Goal: Task Accomplishment & Management: Use online tool/utility

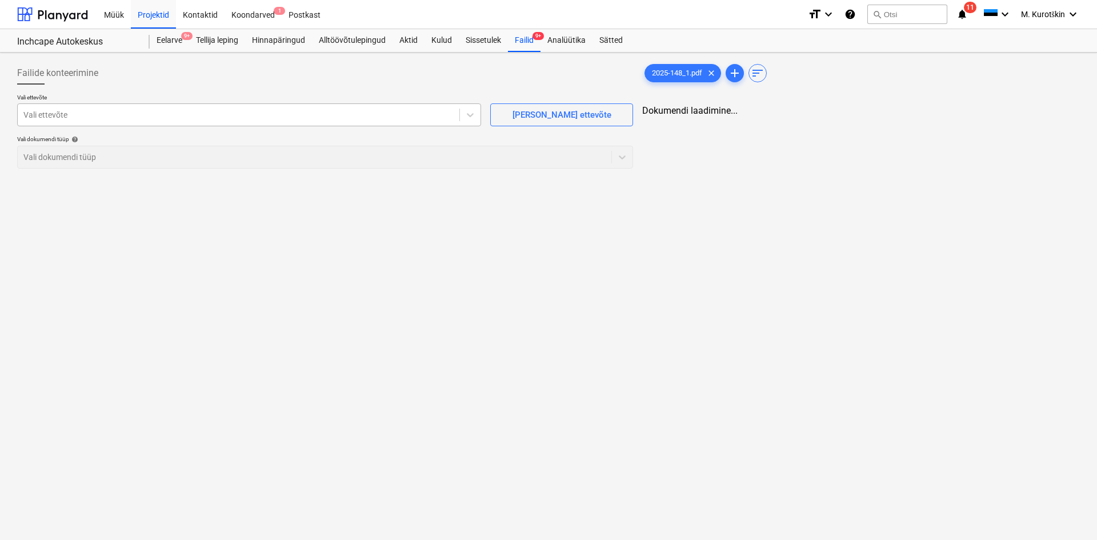
click at [98, 118] on div at bounding box center [238, 114] width 430 height 11
click at [524, 46] on div "Failid 9+" at bounding box center [524, 40] width 33 height 23
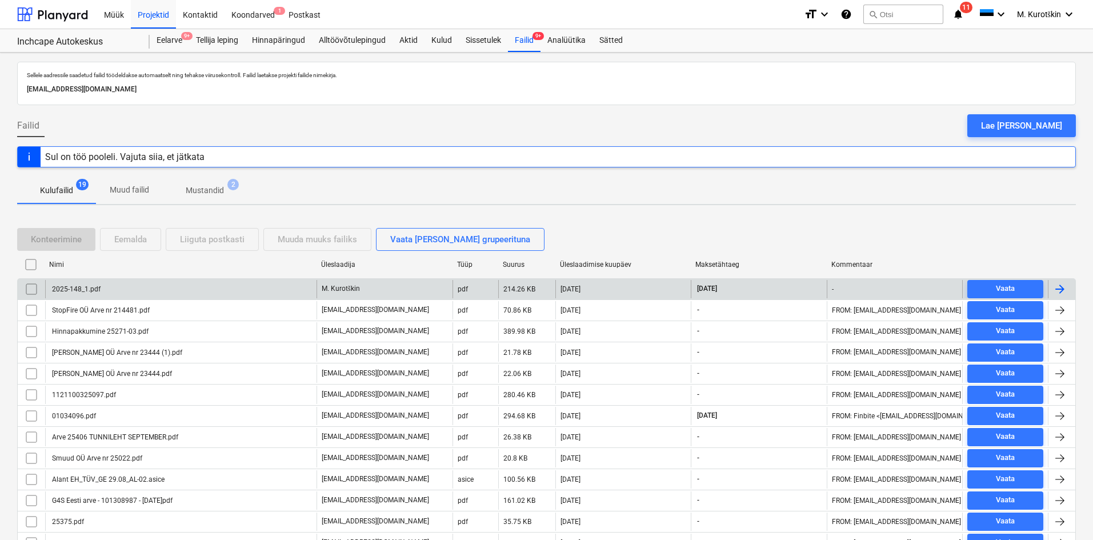
click at [354, 292] on p "M. Kurotškin" at bounding box center [341, 289] width 38 height 10
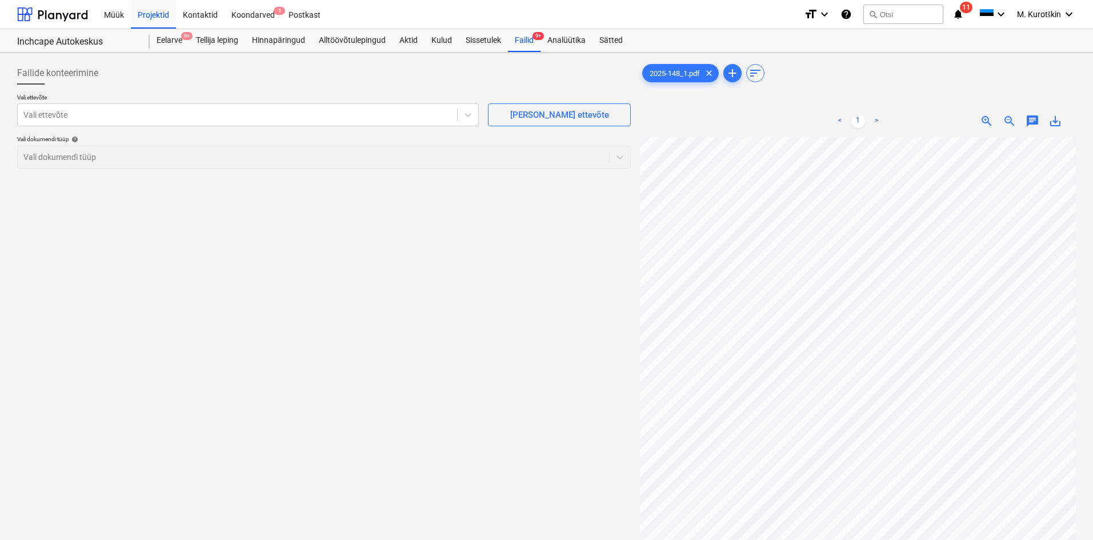
click at [1059, 131] on div "< 1 > zoom_in zoom_out chat 0 save_alt" at bounding box center [858, 121] width 436 height 32
click at [1060, 125] on span "save_alt" at bounding box center [1055, 121] width 14 height 14
click at [170, 131] on div "Vali ettevõte Vali ettevõte [PERSON_NAME] uus ettevõte Vali dokumendi tüüp help…" at bounding box center [324, 136] width 614 height 84
click at [180, 123] on div "Vali ettevõte" at bounding box center [237, 115] width 439 height 16
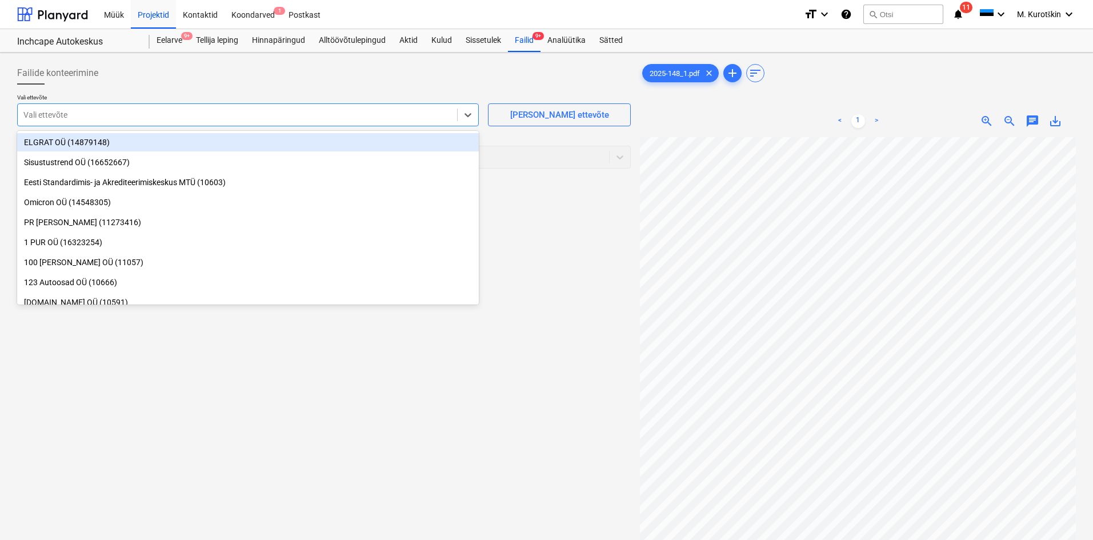
paste input "Coop Pank AS-"
type input "Coop Pank AS-"
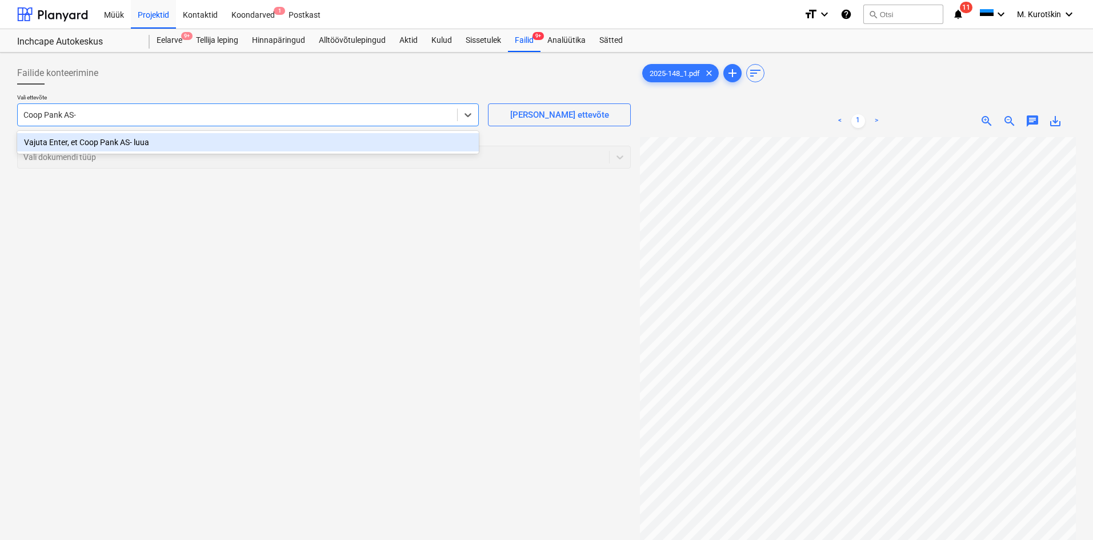
click at [183, 145] on div "Vajuta Enter, et Coop Pank AS- luua" at bounding box center [248, 142] width 462 height 18
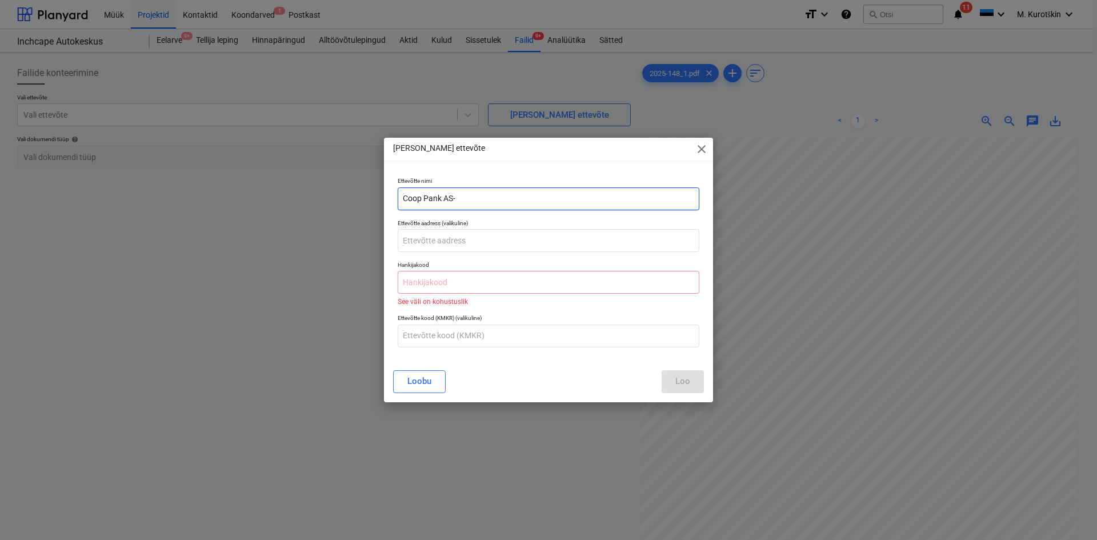
click at [526, 191] on input "Coop Pank AS-" at bounding box center [549, 198] width 302 height 23
type input "Coop Pank AS"
click at [488, 257] on div "Hankijakood See väli on kohustuslik" at bounding box center [548, 283] width 311 height 53
click at [498, 247] on input "text" at bounding box center [549, 240] width 302 height 23
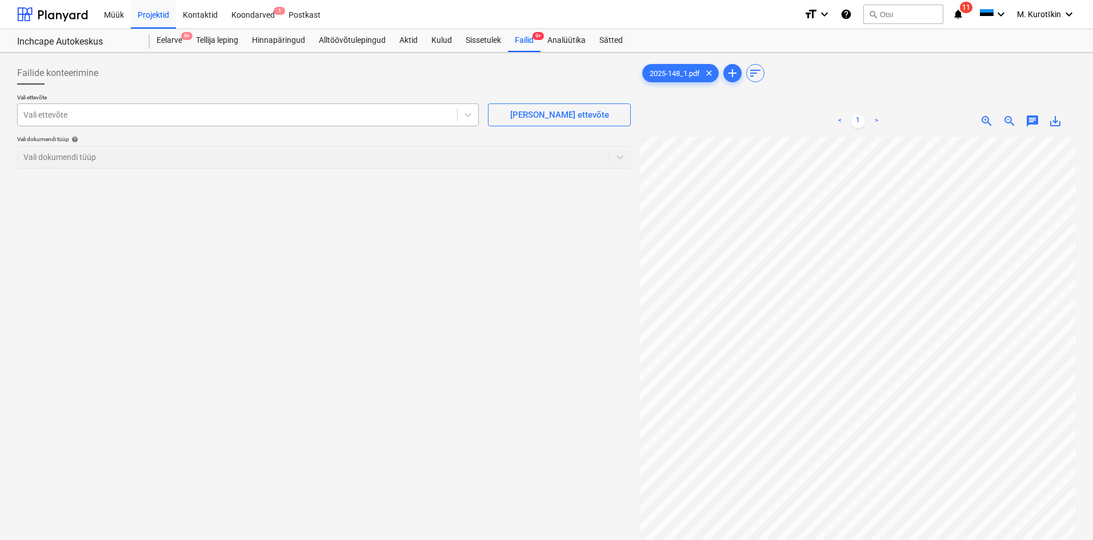
click at [278, 118] on div at bounding box center [237, 114] width 428 height 11
paste input "Coop Pank AS-"
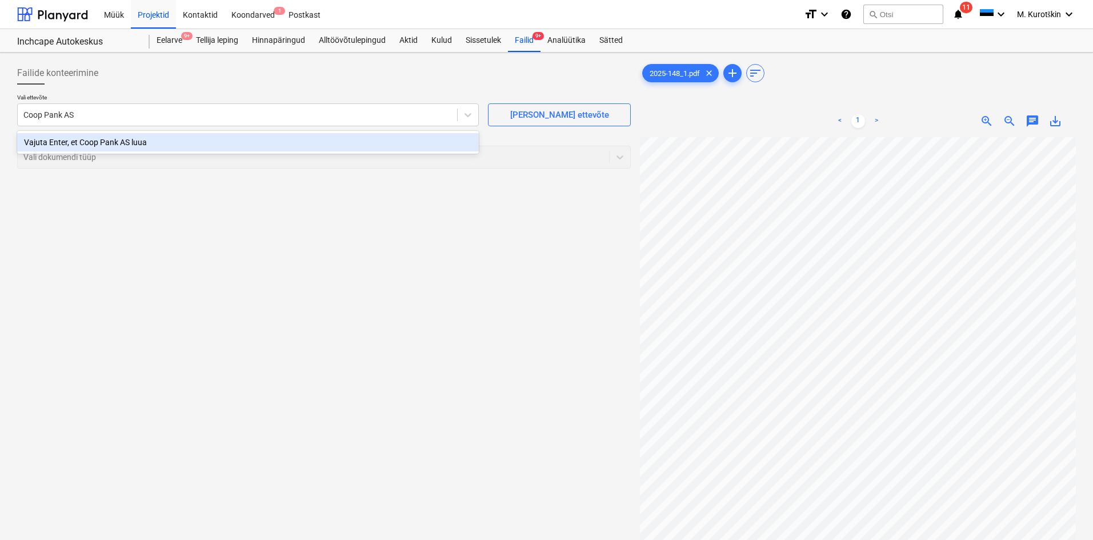
type input "Coop Pank AS"
click at [271, 246] on div "Failide konteerimine Vali ettevõte [PERSON_NAME] uus ettevõte Vali dokumendi tü…" at bounding box center [324, 353] width 623 height 593
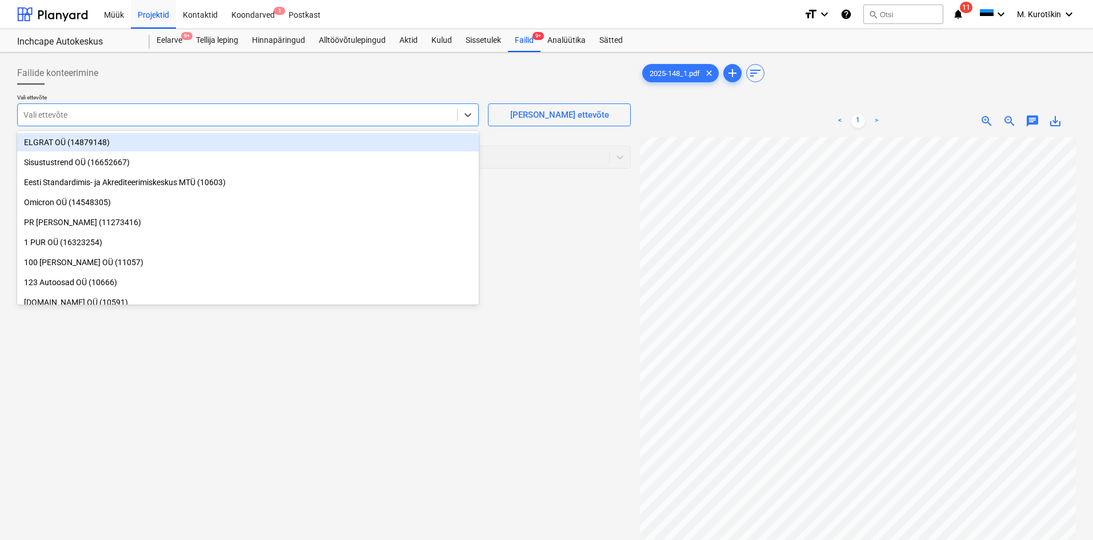
click at [227, 122] on div "Vali ettevõte" at bounding box center [237, 115] width 439 height 16
paste input "Coop Pank AS-"
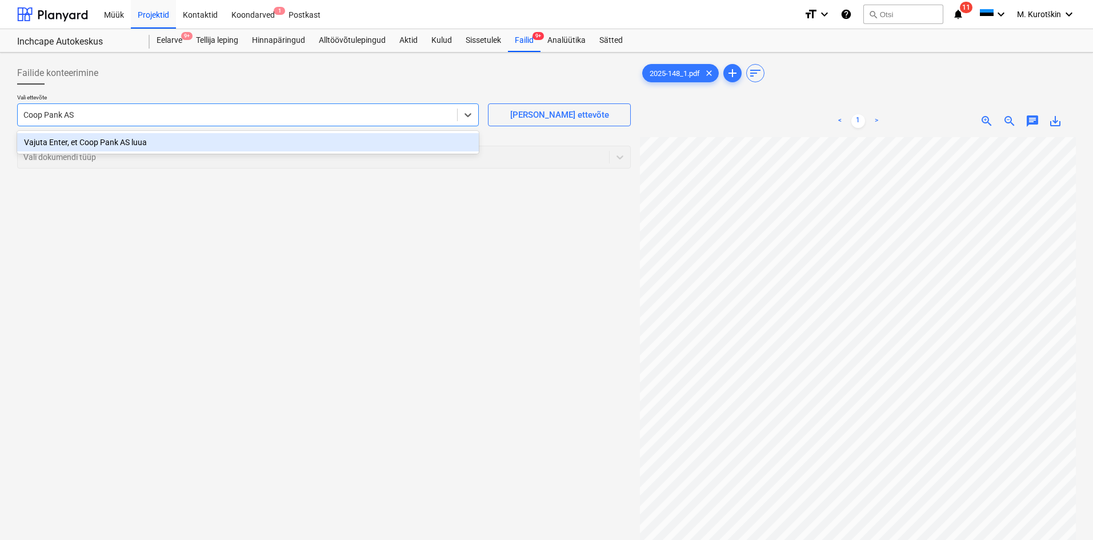
type input "Coop Pank AS"
click at [294, 93] on div at bounding box center [324, 89] width 614 height 9
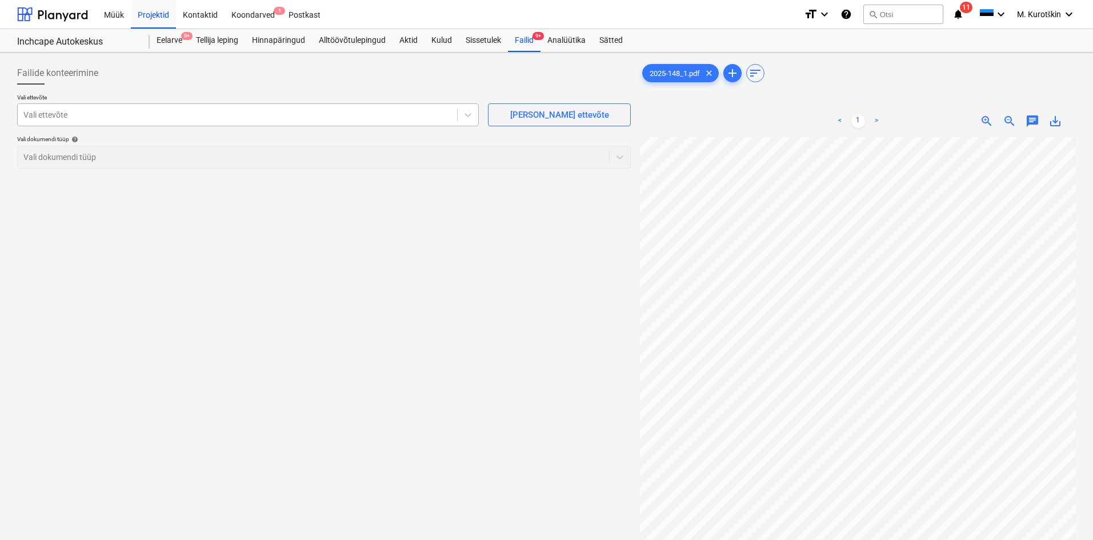
click at [345, 117] on div at bounding box center [237, 114] width 428 height 11
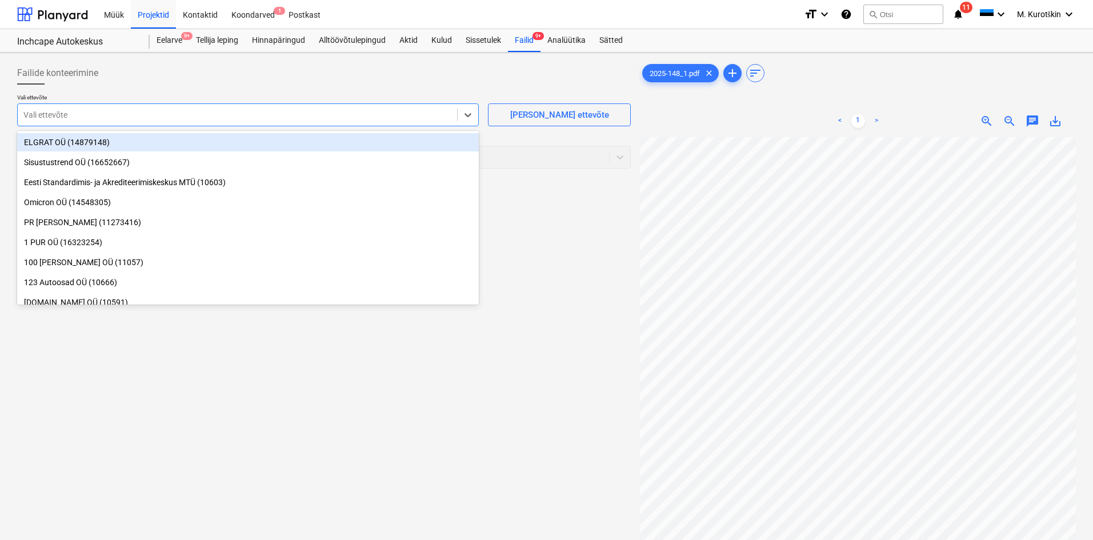
paste input "Coop Pank AS-"
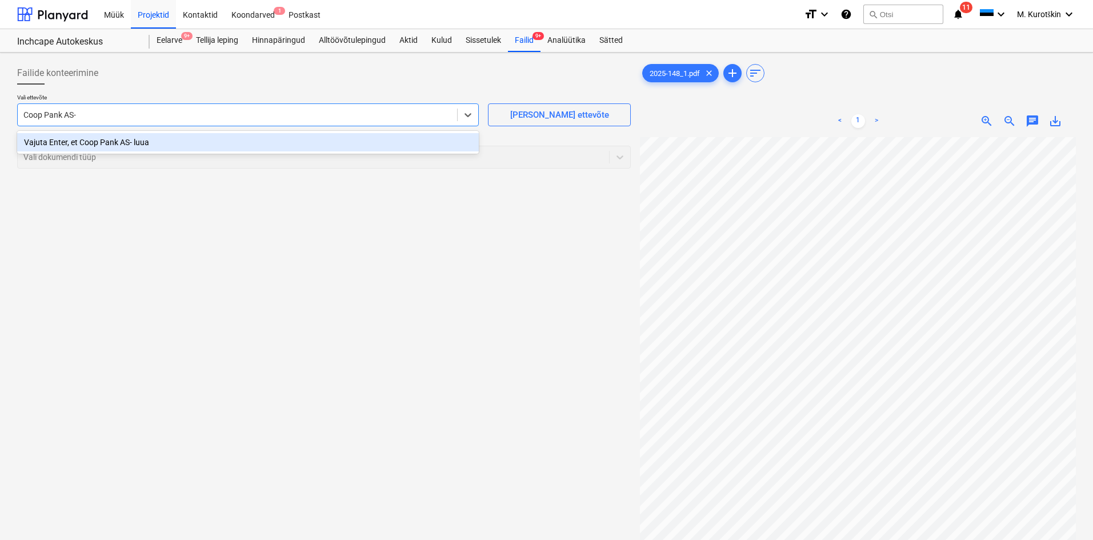
type input "Coop Pank AS"
click at [278, 138] on div "Vajuta Enter, et Coop Pank AS luua" at bounding box center [248, 142] width 462 height 18
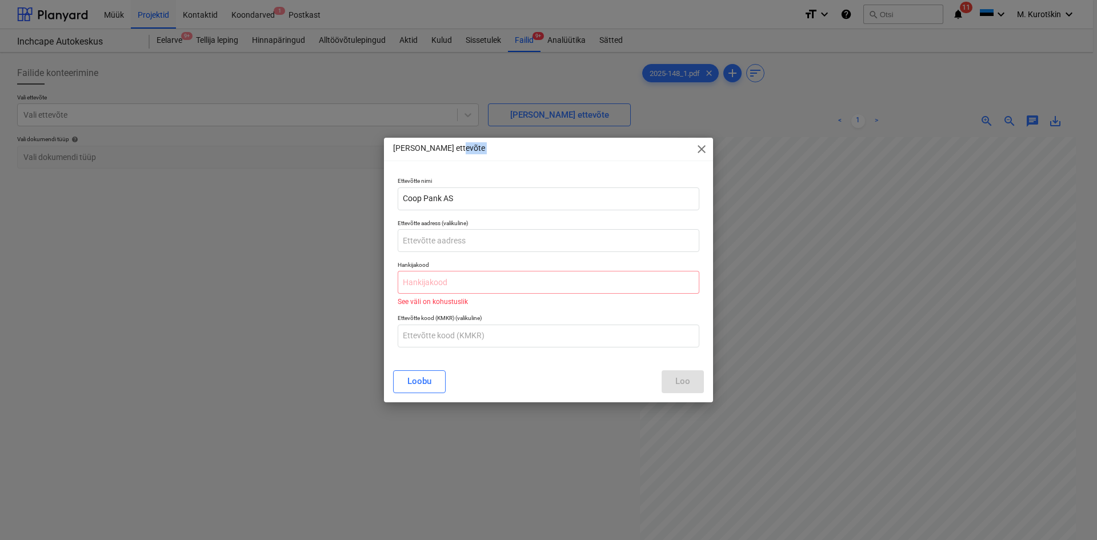
drag, startPoint x: 636, startPoint y: 151, endPoint x: 526, endPoint y: 149, distance: 110.3
click at [526, 149] on div "[PERSON_NAME] ettevõte close" at bounding box center [548, 149] width 329 height 23
click at [811, 391] on div "[PERSON_NAME] uus ettevõte close Ettevõtte nimi Coop Pank AS Ettevõtte aadress …" at bounding box center [548, 270] width 1097 height 540
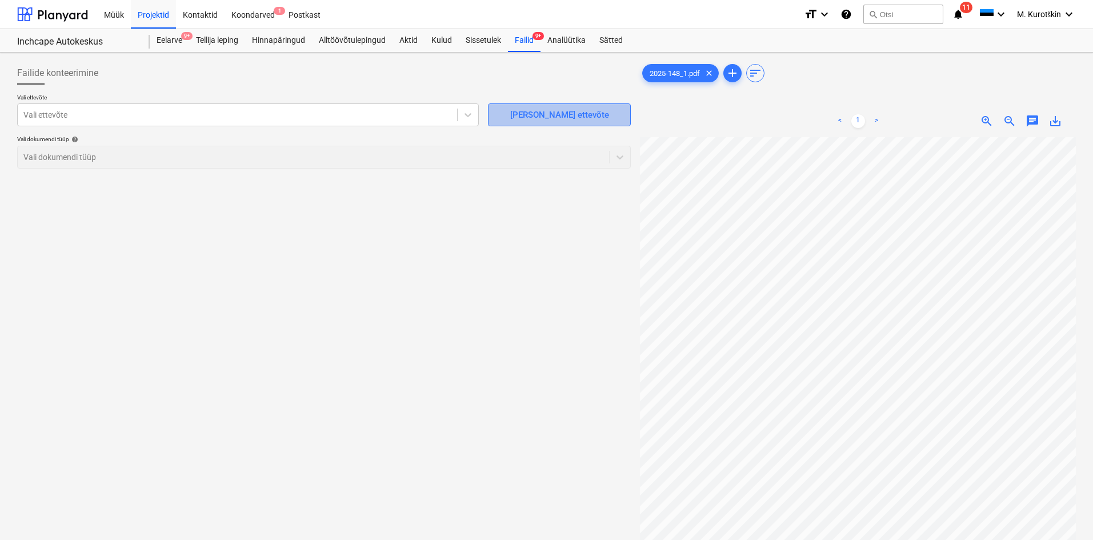
click at [539, 116] on div "[PERSON_NAME] ettevõte" at bounding box center [559, 114] width 99 height 15
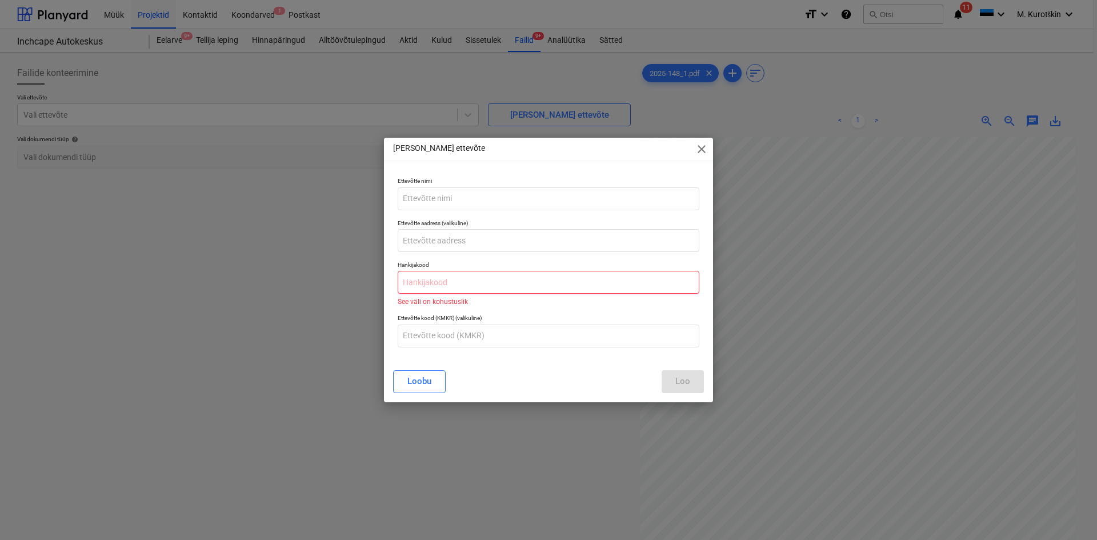
click at [471, 283] on input "text" at bounding box center [549, 282] width 302 height 23
paste input "Coop Pank AS-"
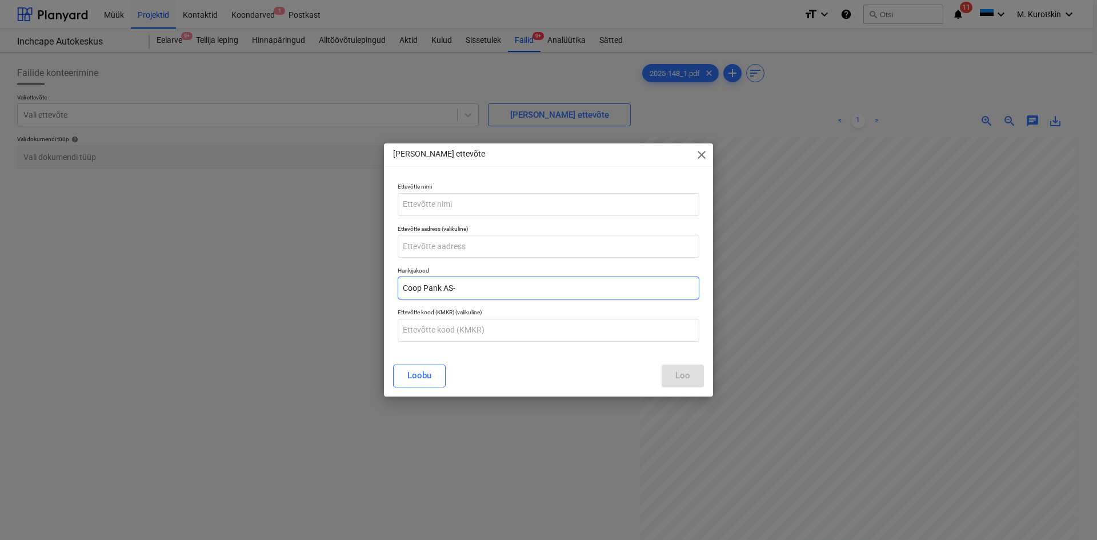
type input "Coop Pank AS-"
drag, startPoint x: 488, startPoint y: 286, endPoint x: 382, endPoint y: 283, distance: 106.3
click at [381, 283] on div "[PERSON_NAME] uus ettevõte close Ettevõtte nimi Ettevõtte aadress (valikuline) …" at bounding box center [548, 270] width 1097 height 540
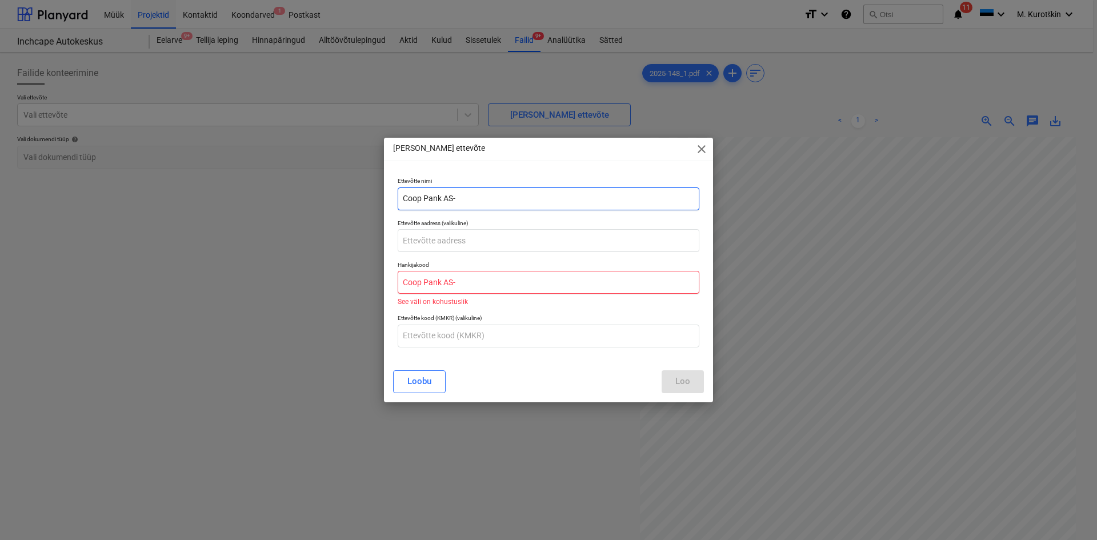
type input "Coop Pank AS-"
click at [489, 203] on input "Coop Pank AS-" at bounding box center [549, 198] width 302 height 23
type input "Coop Pank AS"
click at [514, 285] on input "text" at bounding box center [549, 282] width 302 height 23
paste input "10237832"
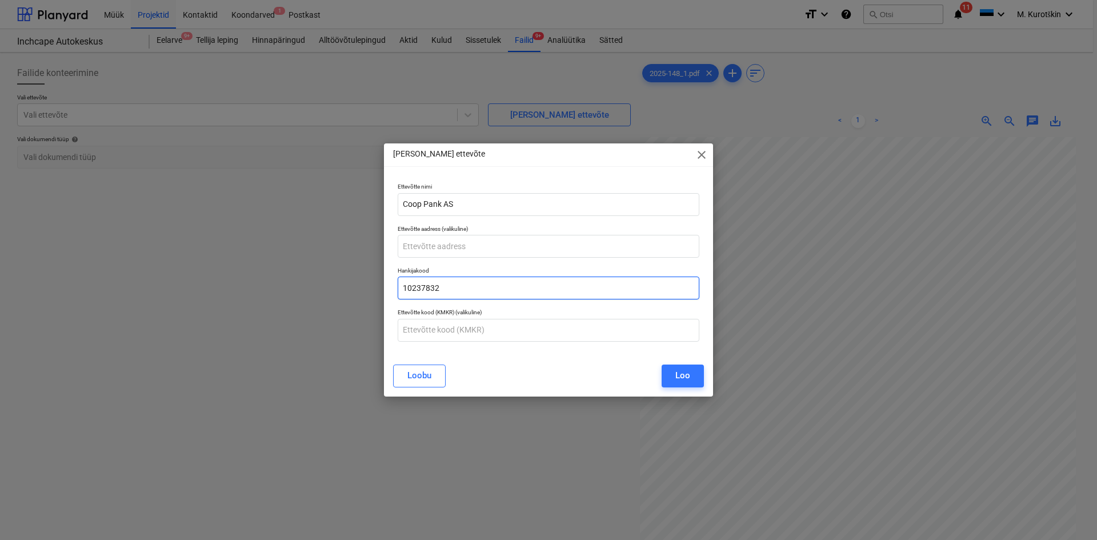
type input "10237832"
click at [463, 249] on input "text" at bounding box center [549, 246] width 302 height 23
paste input "[PERSON_NAME][GEOGRAPHIC_DATA], [STREET_ADDRESS]"
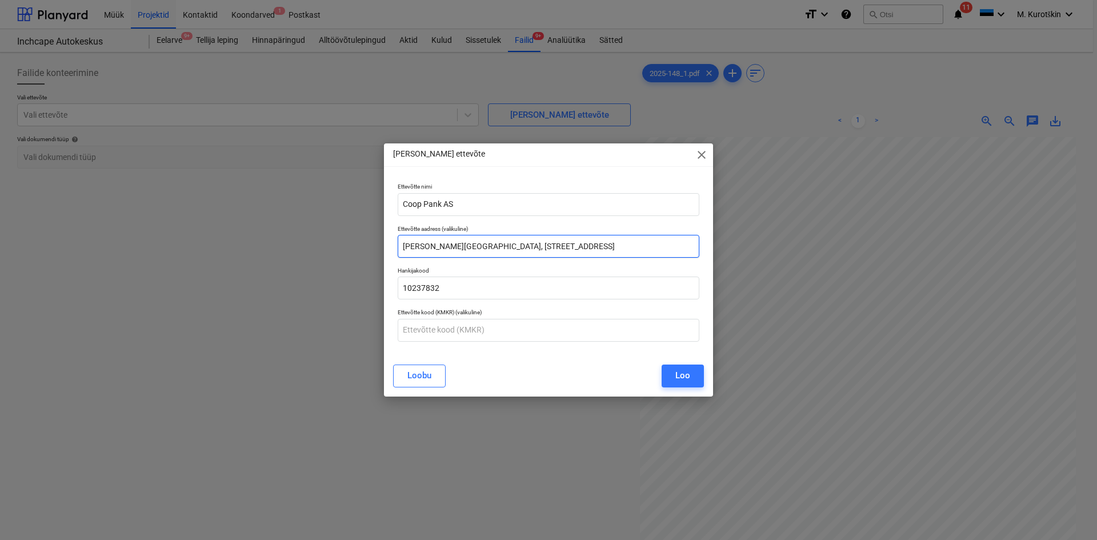
type input "[PERSON_NAME][GEOGRAPHIC_DATA], [STREET_ADDRESS]"
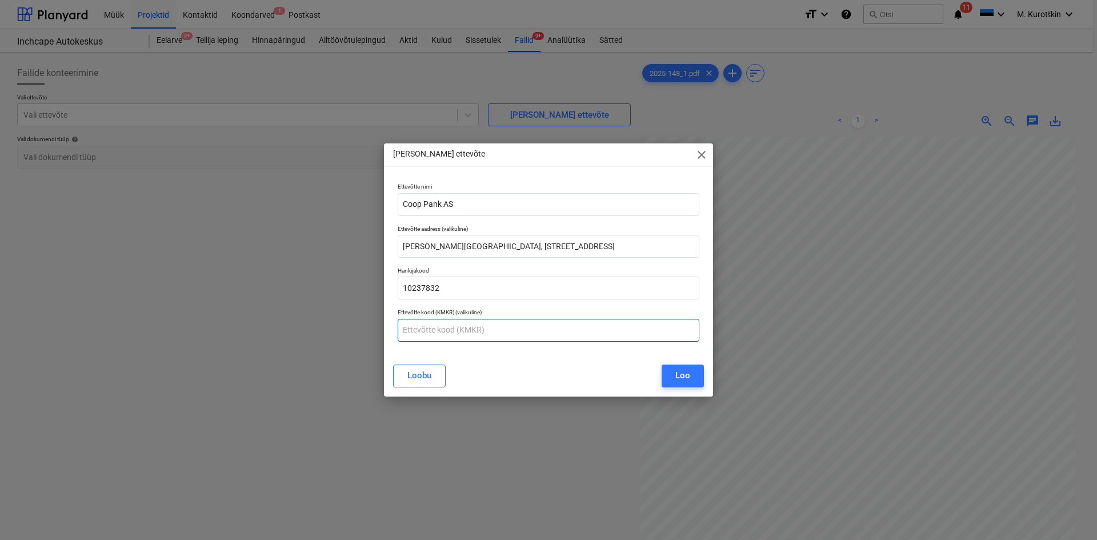
click at [458, 327] on input "text" at bounding box center [549, 330] width 302 height 23
paste input "EE100054325"
type input "EE100054325"
click at [542, 373] on div "[PERSON_NAME]" at bounding box center [548, 376] width 311 height 23
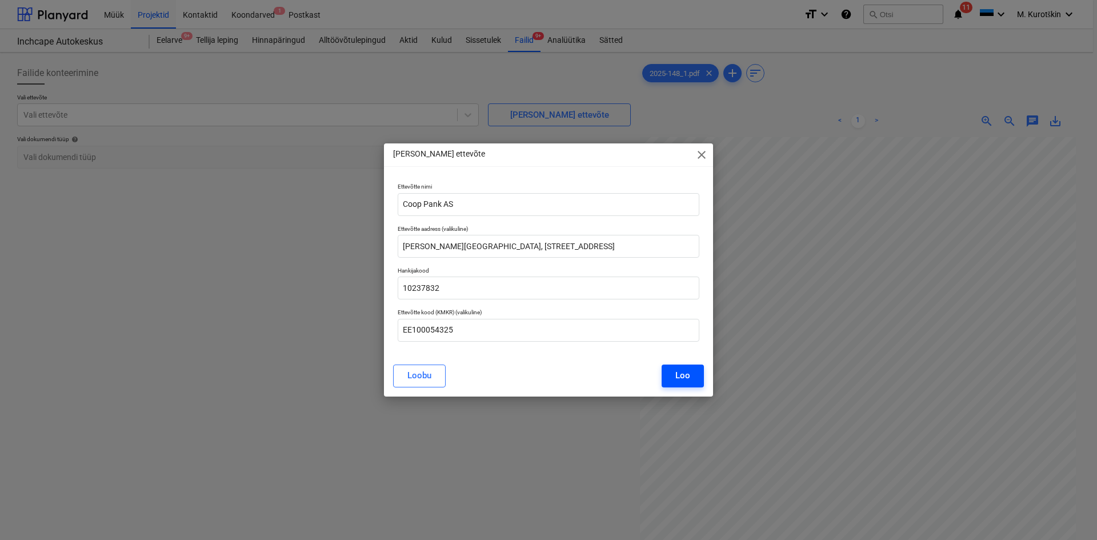
click at [692, 382] on button "Loo" at bounding box center [683, 376] width 42 height 23
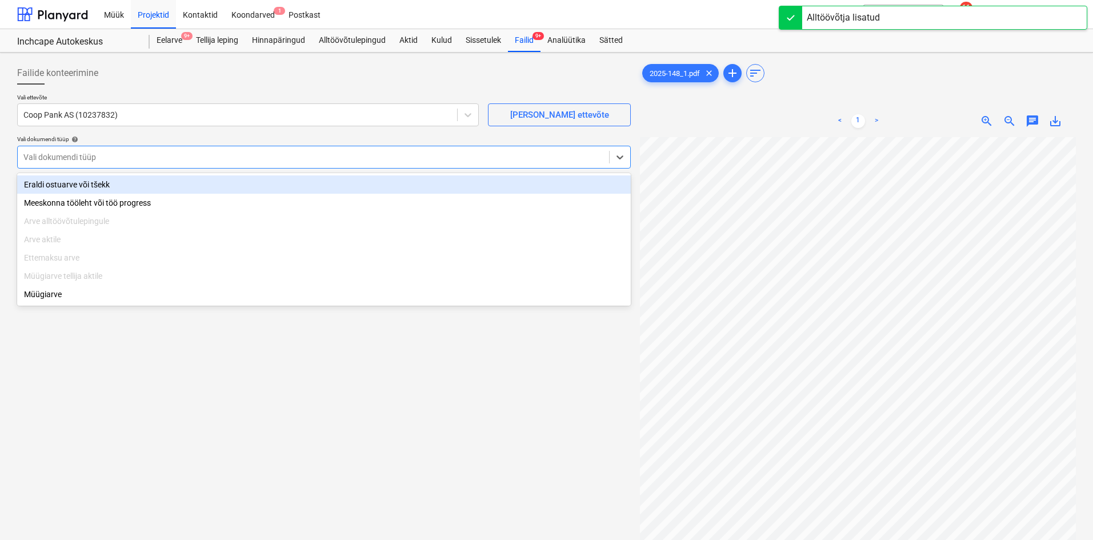
click at [146, 161] on div at bounding box center [313, 156] width 580 height 11
click at [146, 183] on div "Eraldi ostuarve või tšekk" at bounding box center [324, 184] width 614 height 18
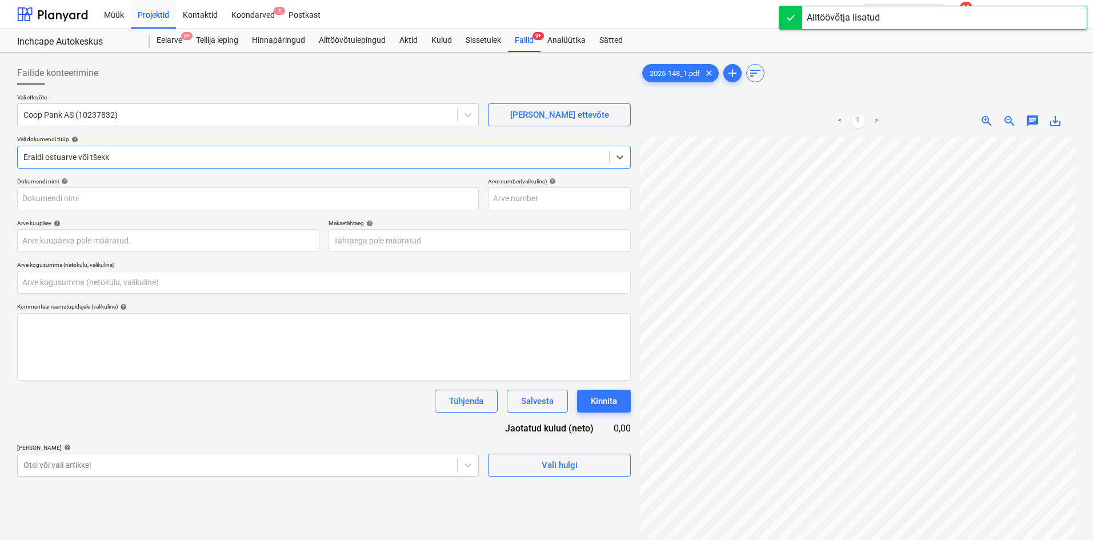
type input "2025-148"
type input "[DATE]"
type input "0,00"
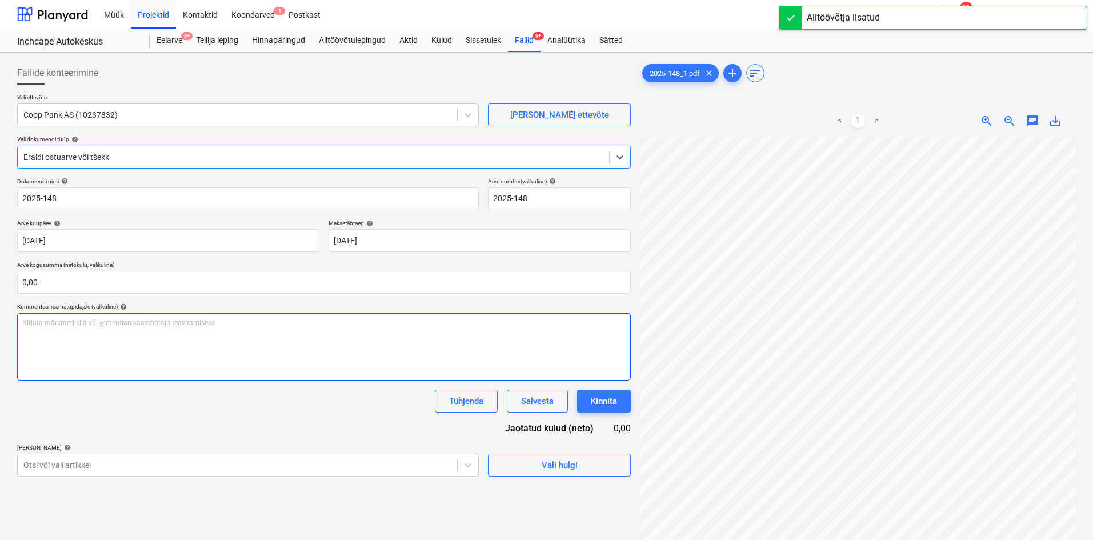
click at [293, 322] on p "Kirjuta märkmed siia või @mention kaastöötaja teavitamiseks ﻿" at bounding box center [323, 323] width 603 height 10
click at [31, 334] on div "Tot" at bounding box center [324, 346] width 614 height 67
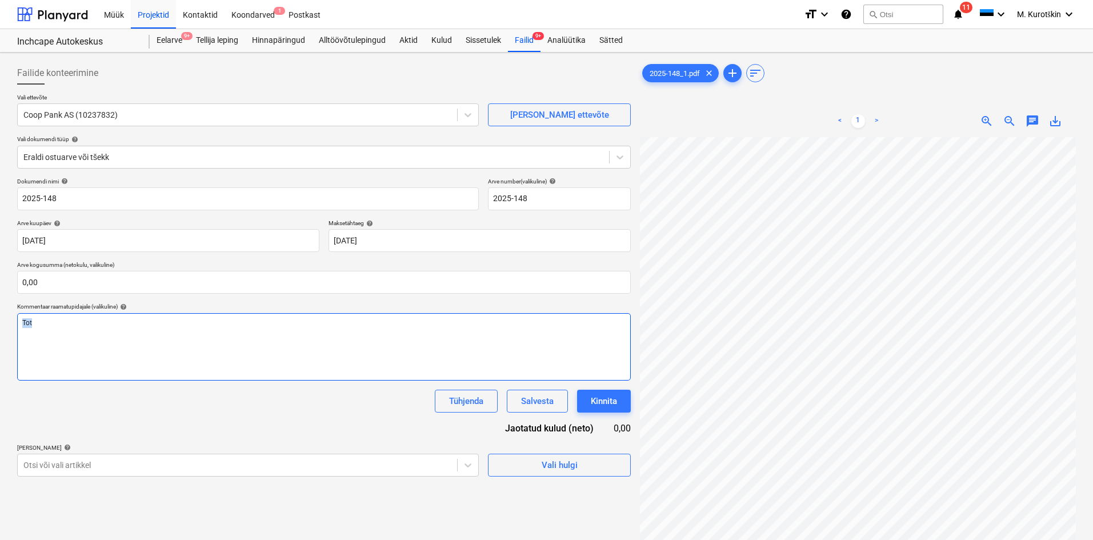
drag, startPoint x: 42, startPoint y: 330, endPoint x: -5, endPoint y: 331, distance: 46.9
click at [0, 331] on html "Müük Projektid Kontaktid Koondarved 1 Postkast format_size keyboard_arrow_down …" at bounding box center [546, 270] width 1093 height 540
drag, startPoint x: 106, startPoint y: 319, endPoint x: -6, endPoint y: 318, distance: 112.6
click at [0, 318] on html "Müük Projektid Kontaktid Koondarved 1 Postkast format_size keyboard_arrow_down …" at bounding box center [546, 270] width 1093 height 540
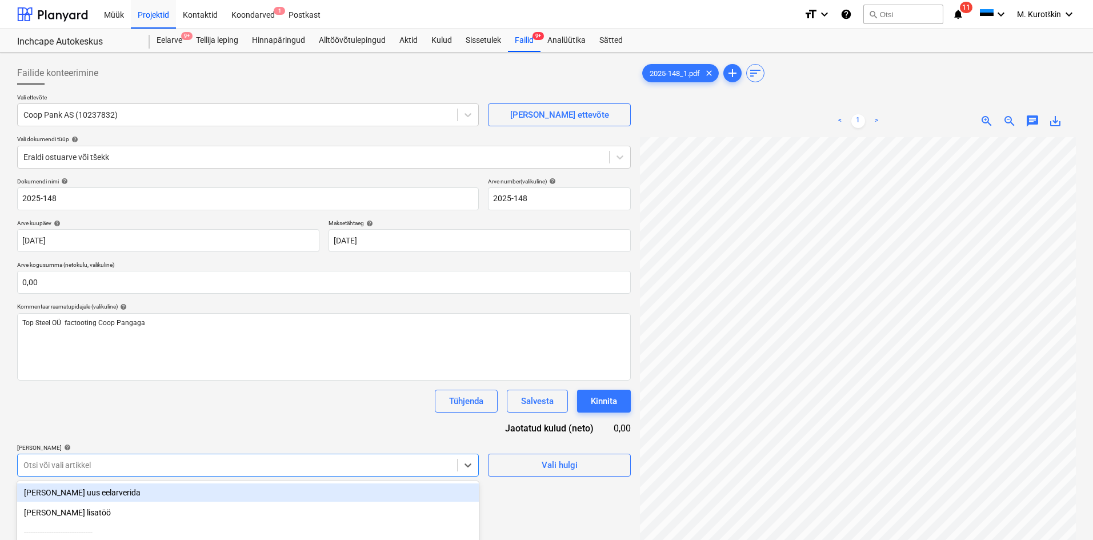
click at [317, 465] on body "Müük Projektid Kontaktid Koondarved 1 Postkast format_size keyboard_arrow_down …" at bounding box center [546, 270] width 1093 height 540
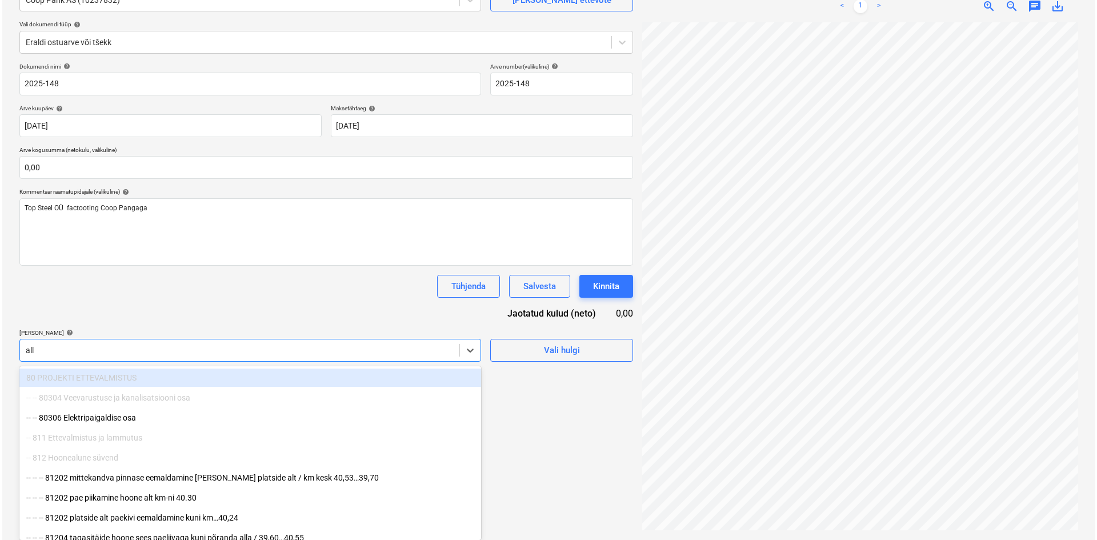
scroll to position [114, 0]
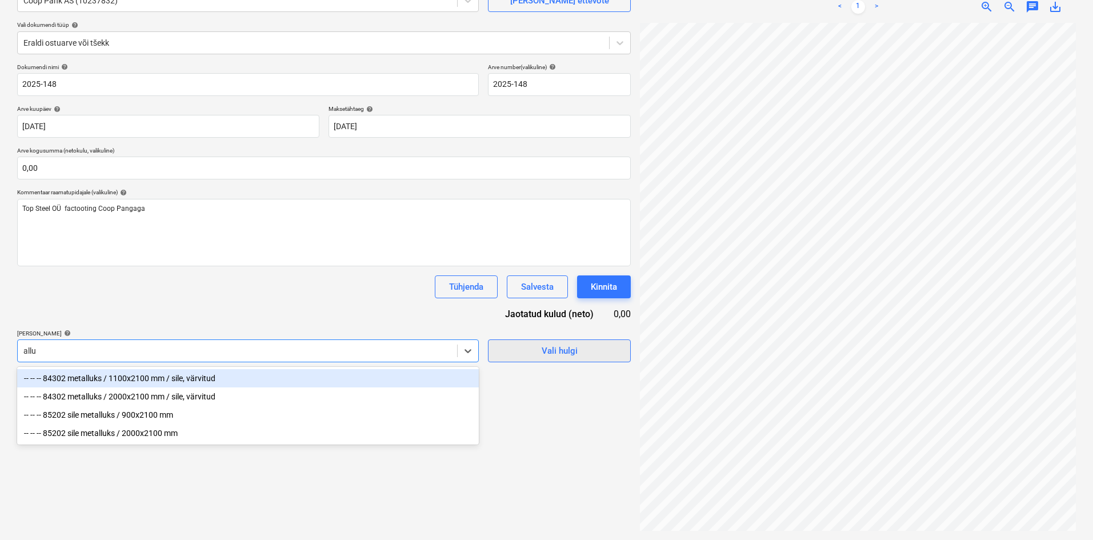
type input "allu"
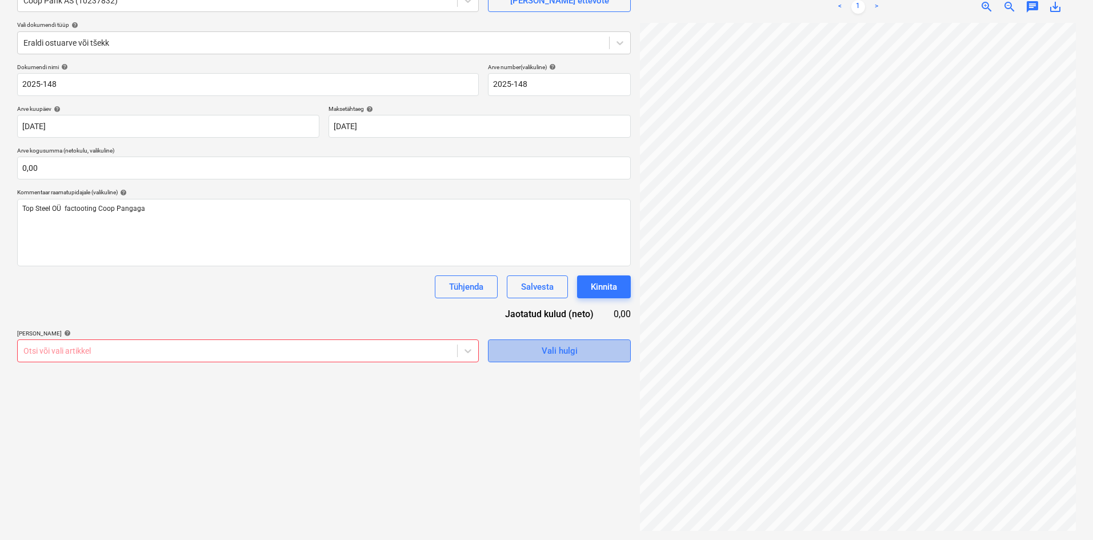
click at [573, 359] on button "Vali hulgi" at bounding box center [559, 350] width 143 height 23
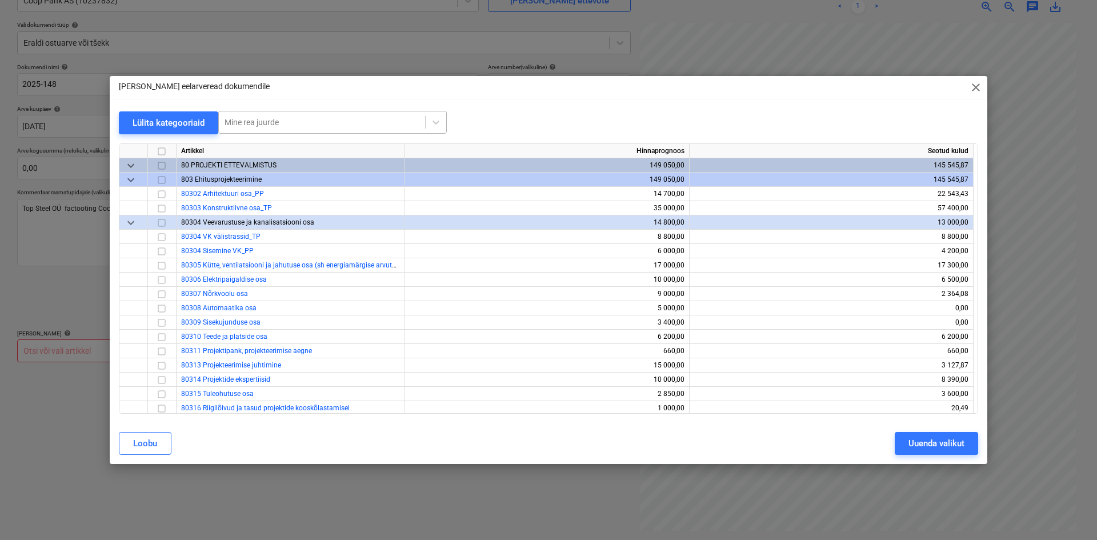
click at [255, 118] on div at bounding box center [322, 122] width 195 height 11
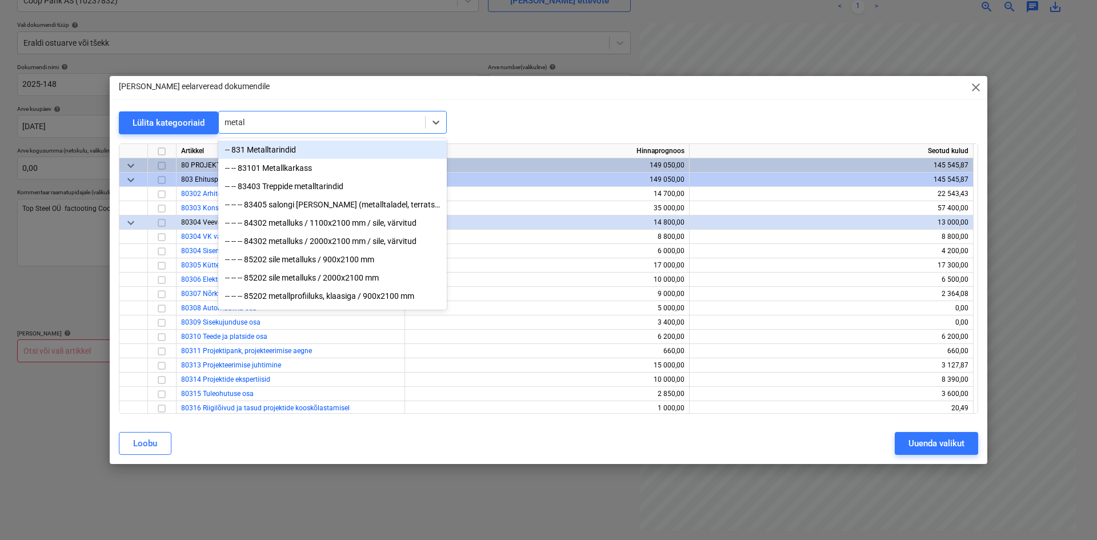
type input "metall"
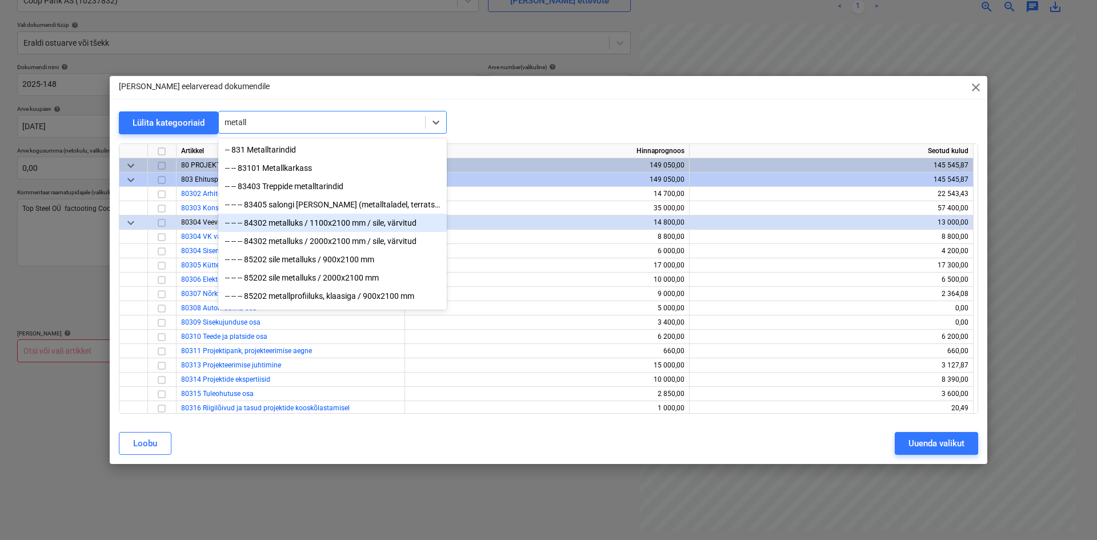
click at [381, 223] on div "-- -- -- 84302 metalluks / 1100x2100 mm / sile, värvitud" at bounding box center [332, 223] width 229 height 18
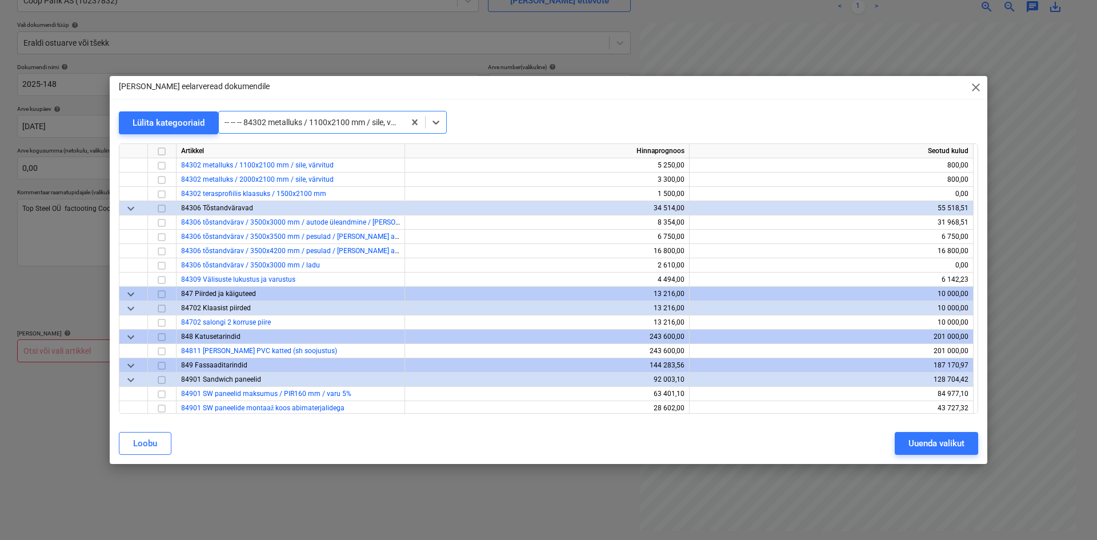
scroll to position [2543, 0]
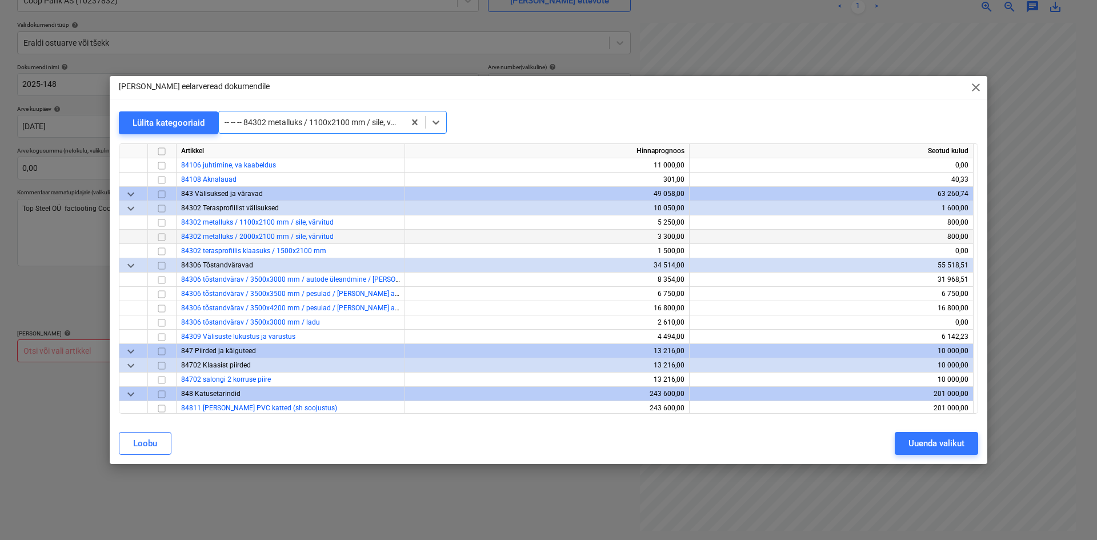
drag, startPoint x: 161, startPoint y: 223, endPoint x: 160, endPoint y: 230, distance: 7.0
click at [161, 223] on input "checkbox" at bounding box center [162, 223] width 14 height 14
click at [159, 237] on input "checkbox" at bounding box center [162, 237] width 14 height 14
click at [161, 250] on input "checkbox" at bounding box center [162, 252] width 14 height 14
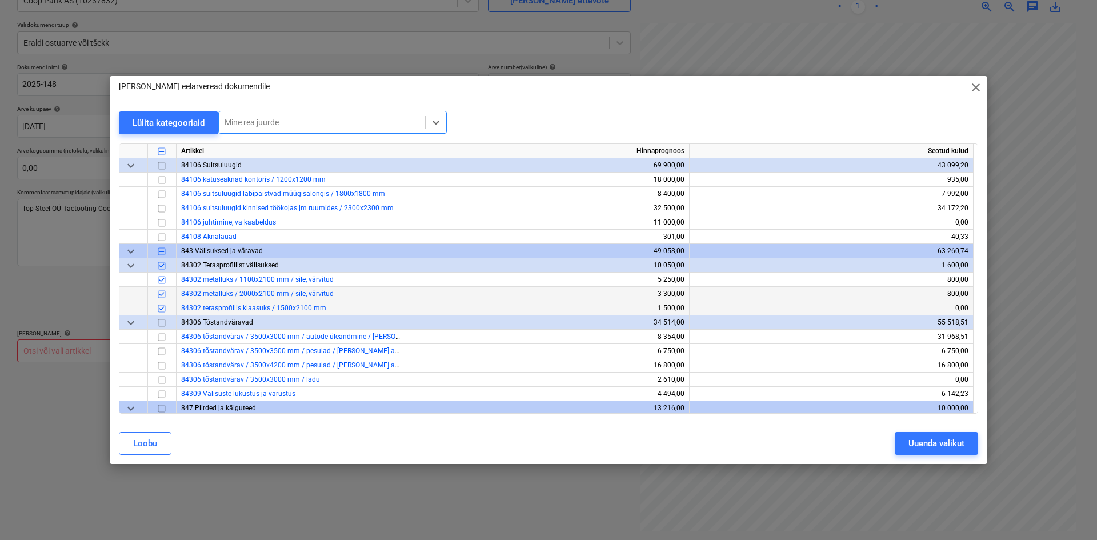
click at [366, 125] on div at bounding box center [322, 122] width 195 height 11
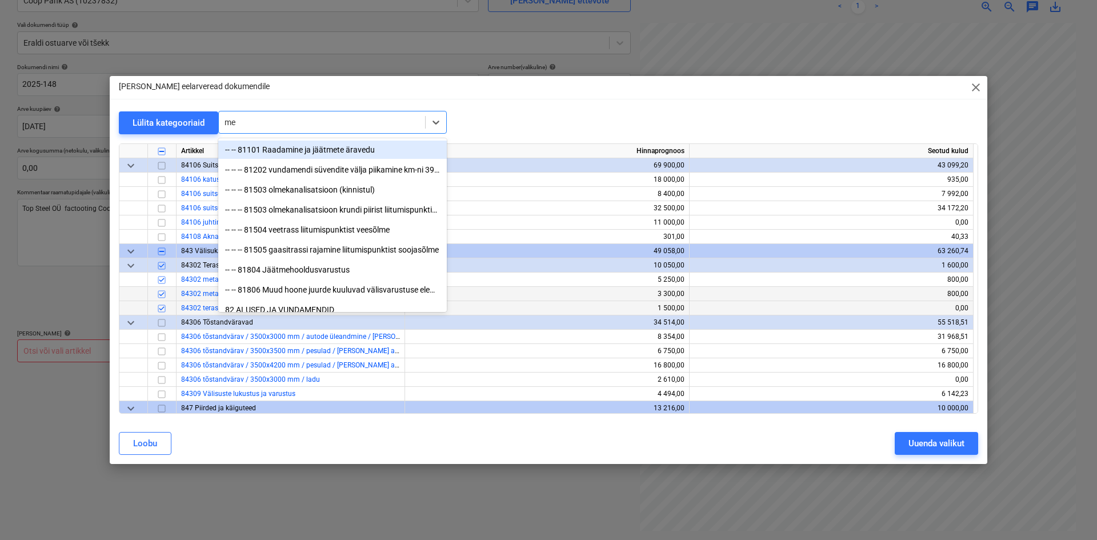
type input "m"
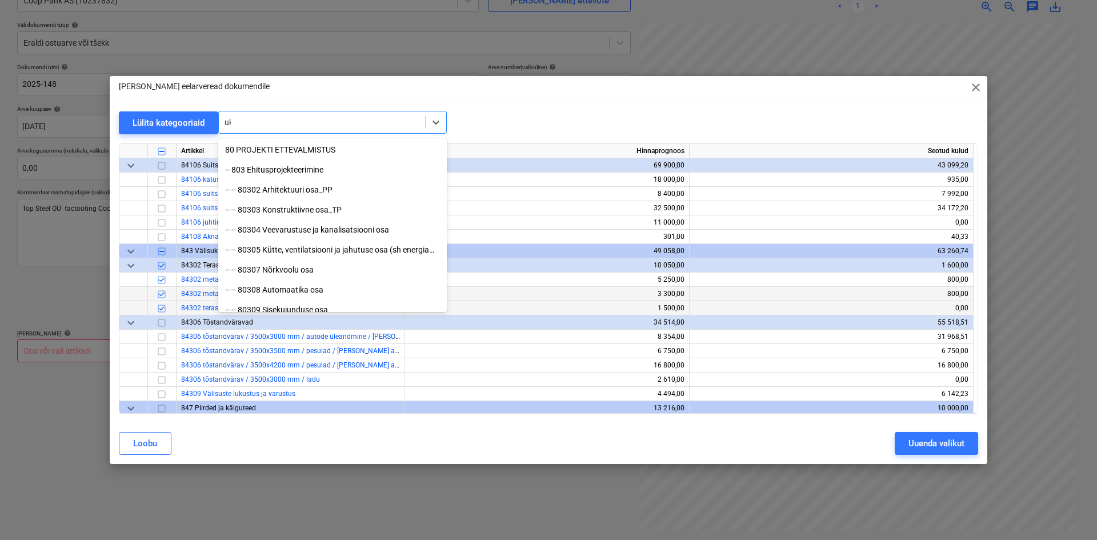
type input "uks"
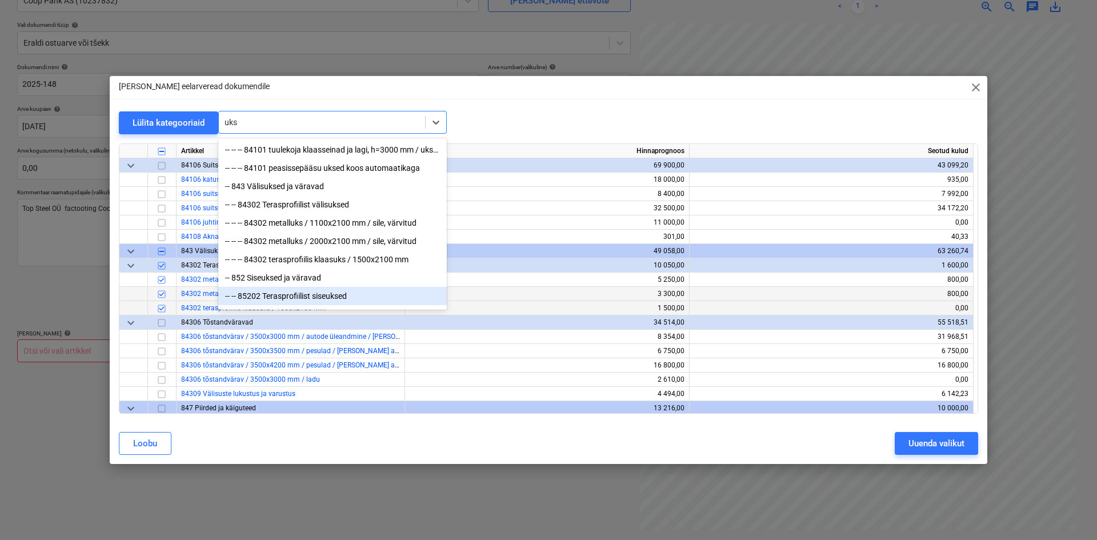
click at [371, 302] on div "-- -- 85202 Terasprofiilist siseuksed" at bounding box center [332, 296] width 229 height 18
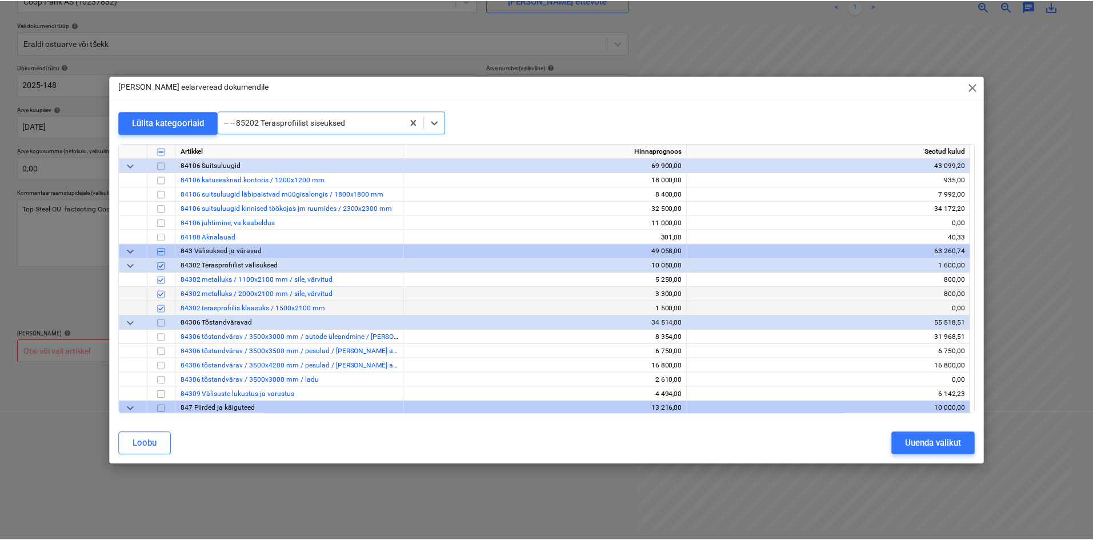
scroll to position [3128, 0]
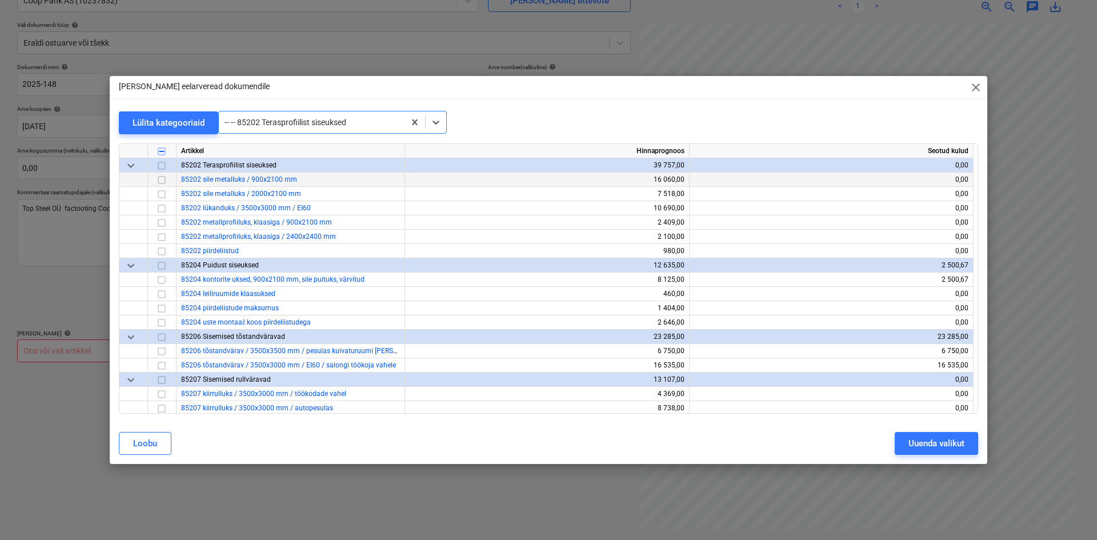
click at [162, 181] on input "checkbox" at bounding box center [162, 180] width 14 height 14
click at [163, 199] on input "checkbox" at bounding box center [162, 194] width 14 height 14
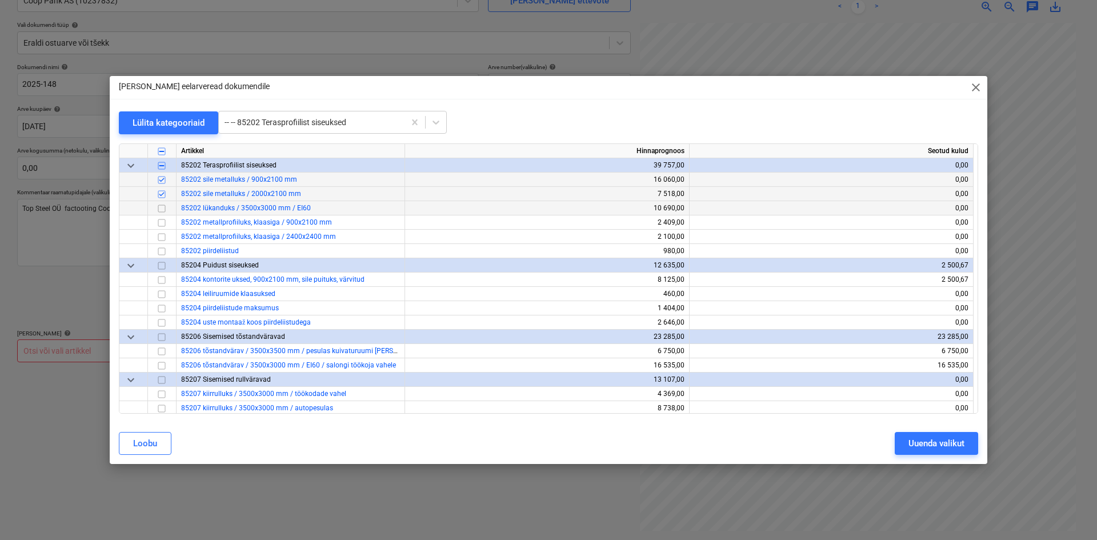
click at [165, 211] on input "checkbox" at bounding box center [162, 209] width 14 height 14
click at [160, 222] on input "checkbox" at bounding box center [162, 223] width 14 height 14
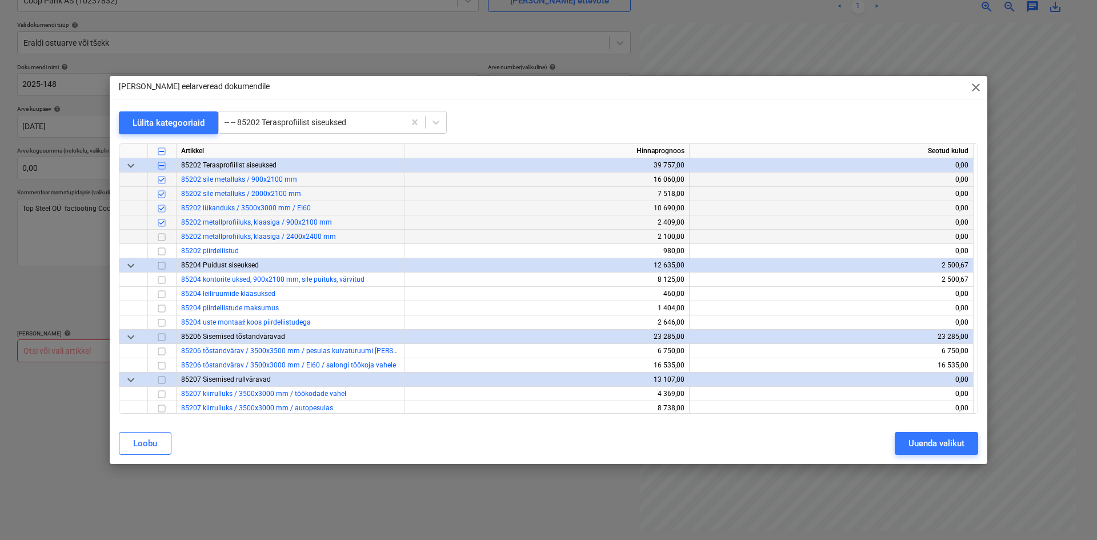
click at [161, 238] on input "checkbox" at bounding box center [162, 237] width 14 height 14
click at [927, 442] on div "Uuenda valikut" at bounding box center [936, 443] width 56 height 15
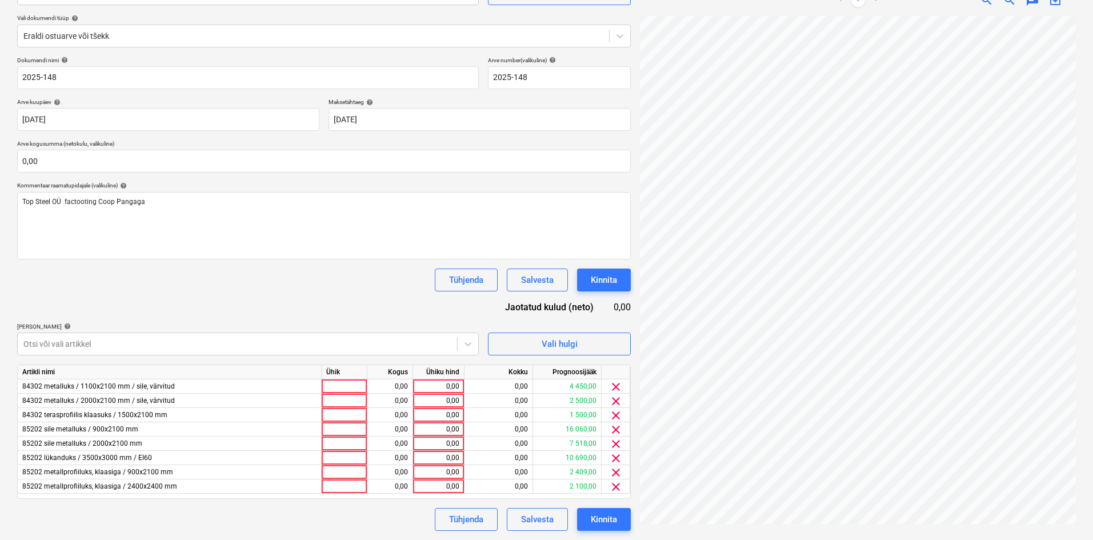
scroll to position [22, 14]
click at [428, 457] on div "0,00" at bounding box center [439, 458] width 42 height 14
click at [437, 431] on div "0,00" at bounding box center [439, 429] width 42 height 14
type input "16000"
click at [416, 323] on div "[PERSON_NAME] artiklid help" at bounding box center [248, 326] width 462 height 7
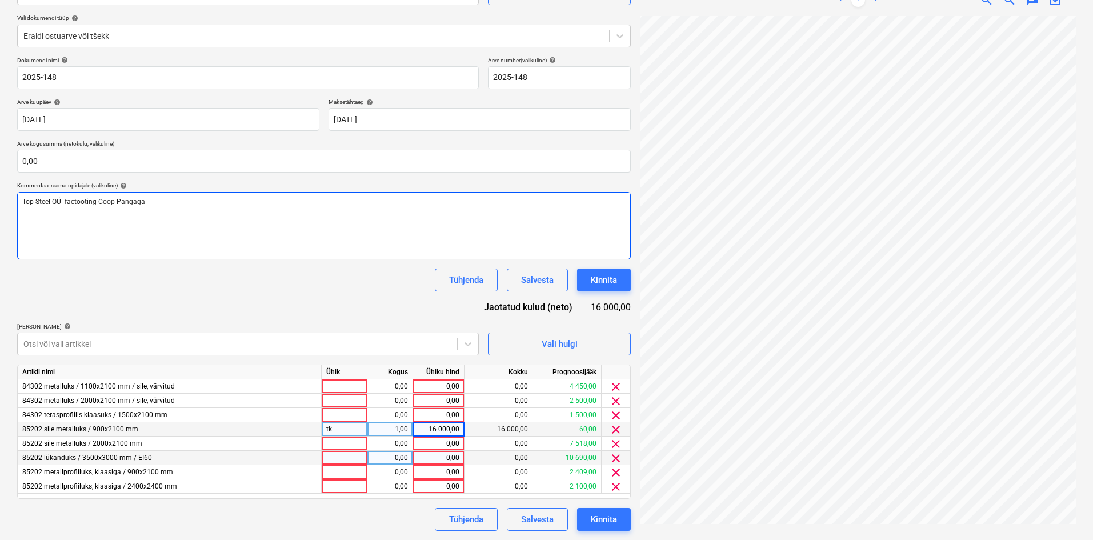
click at [85, 202] on span "Top Steel OÜ factooting Coop Pangaga" at bounding box center [83, 202] width 123 height 8
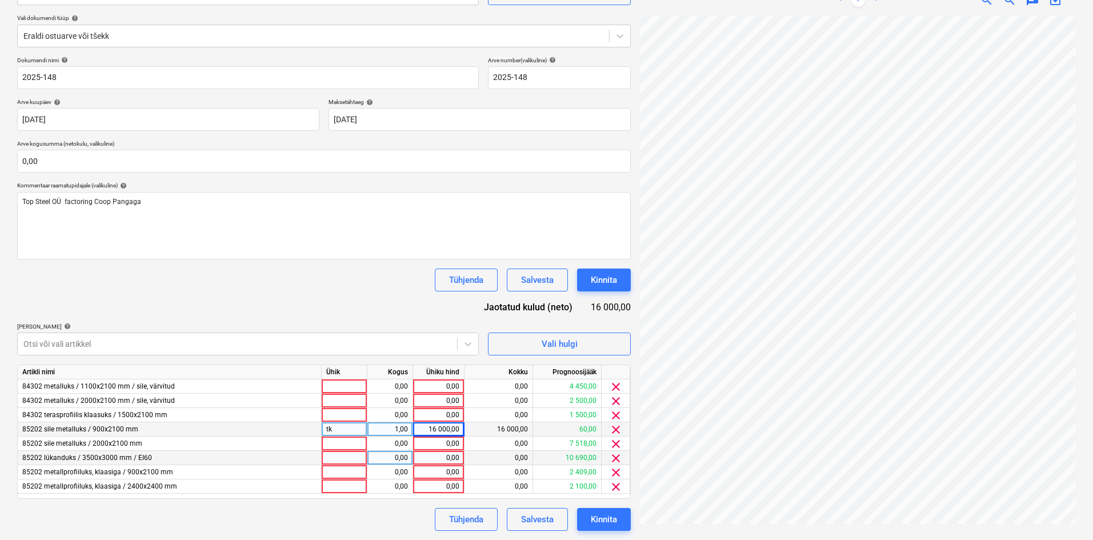
click at [395, 311] on div "Dokumendi nimi help 2025-148 Arve number (valikuline) help 2025-148 Arve kuupäe…" at bounding box center [324, 294] width 614 height 474
click at [441, 447] on div "0,00" at bounding box center [439, 444] width 42 height 14
type input "7518"
click at [458, 470] on div "0,00" at bounding box center [439, 472] width 42 height 14
click at [444, 460] on div "0,00" at bounding box center [439, 458] width 42 height 14
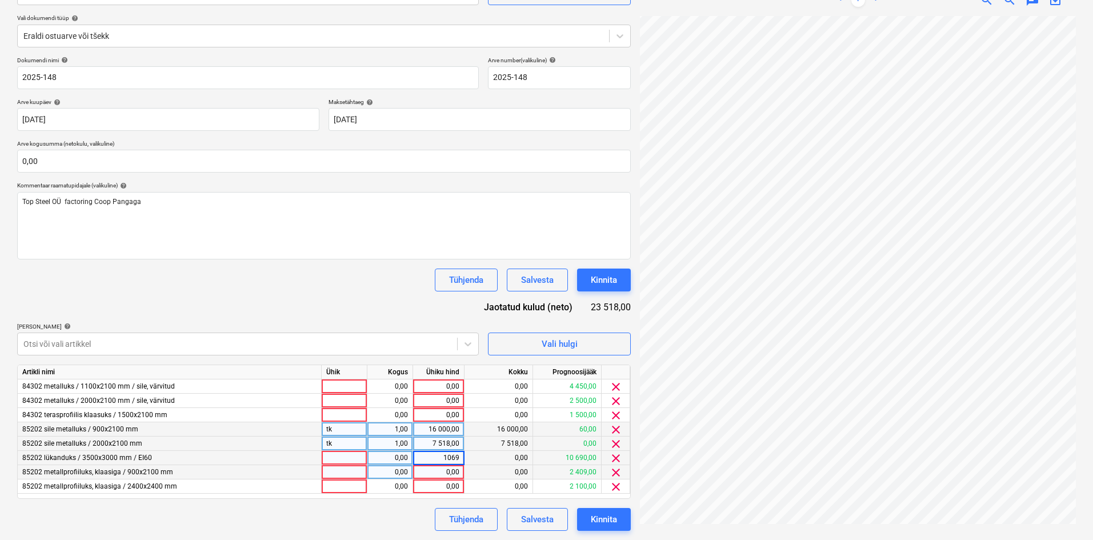
type input "10690"
click at [382, 302] on div "Dokumendi nimi help 2025-148 Arve number (valikuline) help 2025-148 Arve kuupäe…" at bounding box center [324, 294] width 614 height 474
click at [442, 485] on div "0,00" at bounding box center [439, 486] width 42 height 14
type input "2100"
click at [442, 485] on input "2100" at bounding box center [438, 486] width 51 height 14
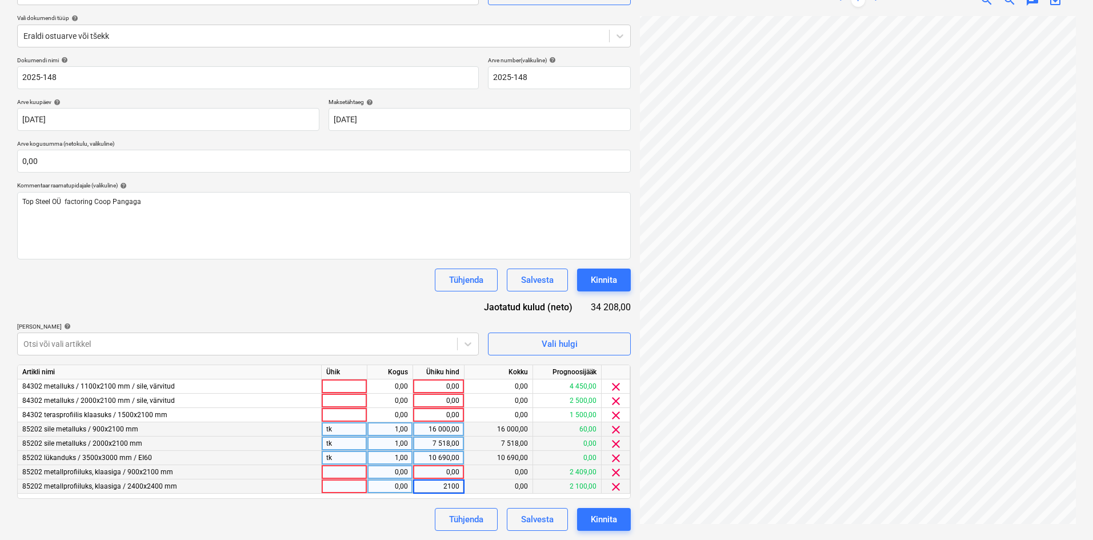
click at [442, 475] on div "0,00" at bounding box center [439, 472] width 42 height 14
type input "2409"
click at [393, 327] on div "[PERSON_NAME] artiklid help" at bounding box center [248, 326] width 462 height 7
click at [445, 418] on div "0,00" at bounding box center [439, 415] width 42 height 14
type input "1500"
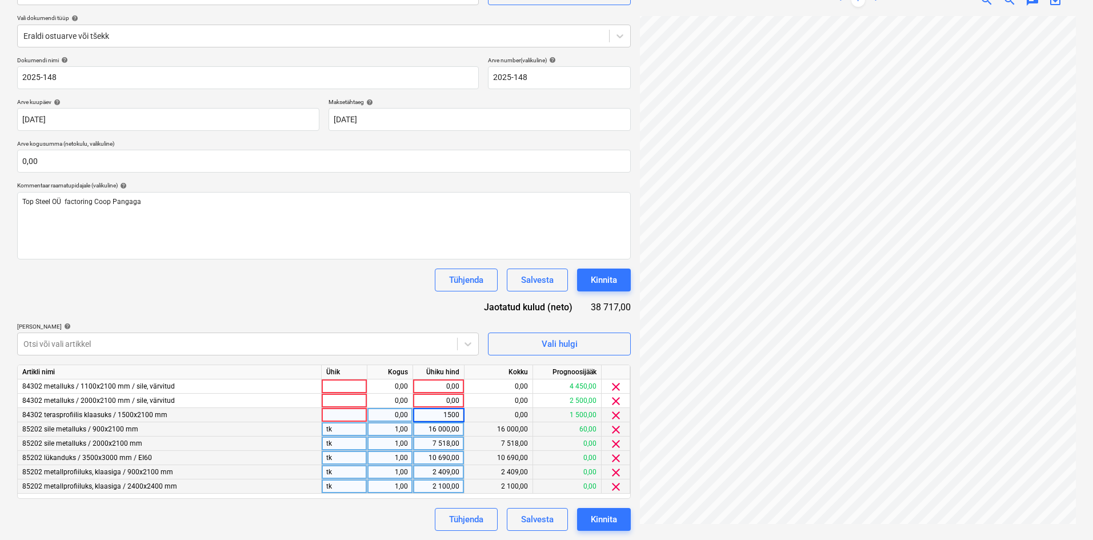
click at [409, 317] on div "Dokumendi nimi help 2025-148 Arve number (valikuline) help 2025-148 Arve kuupäe…" at bounding box center [324, 294] width 614 height 474
click at [438, 406] on div "0,00" at bounding box center [439, 401] width 42 height 14
type input "2500"
click at [417, 334] on div "Otsi või vali artikkel" at bounding box center [248, 344] width 462 height 23
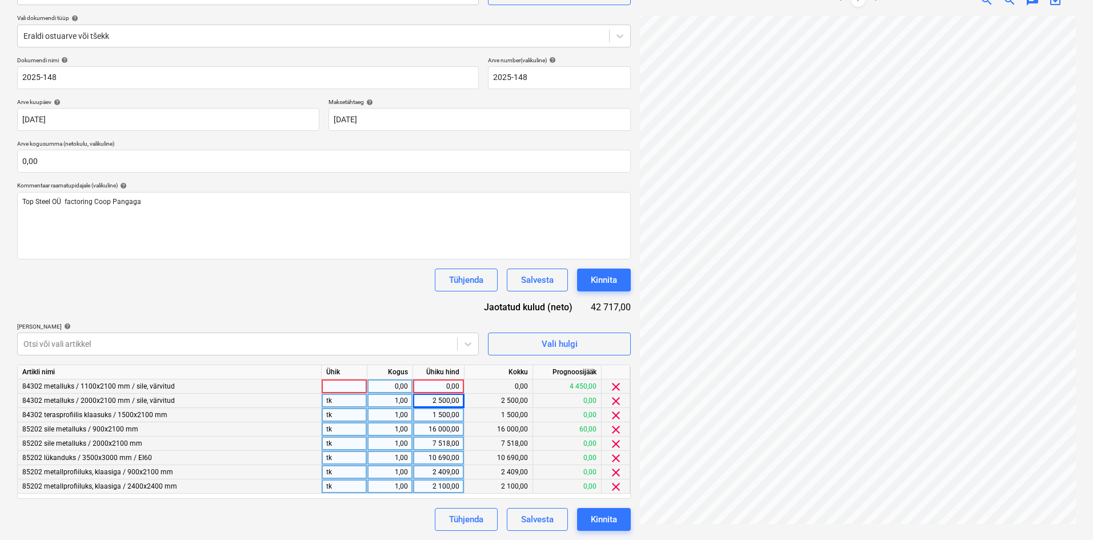
click at [439, 389] on div "0,00" at bounding box center [439, 386] width 42 height 14
type input "4450"
click at [408, 320] on div "Dokumendi nimi help 2025-148 Arve number (valikuline) help 2025-148 Arve kuupäe…" at bounding box center [324, 294] width 614 height 474
click at [441, 433] on div "16 000,00" at bounding box center [439, 429] width 42 height 14
drag, startPoint x: 436, startPoint y: 387, endPoint x: 429, endPoint y: 389, distance: 7.6
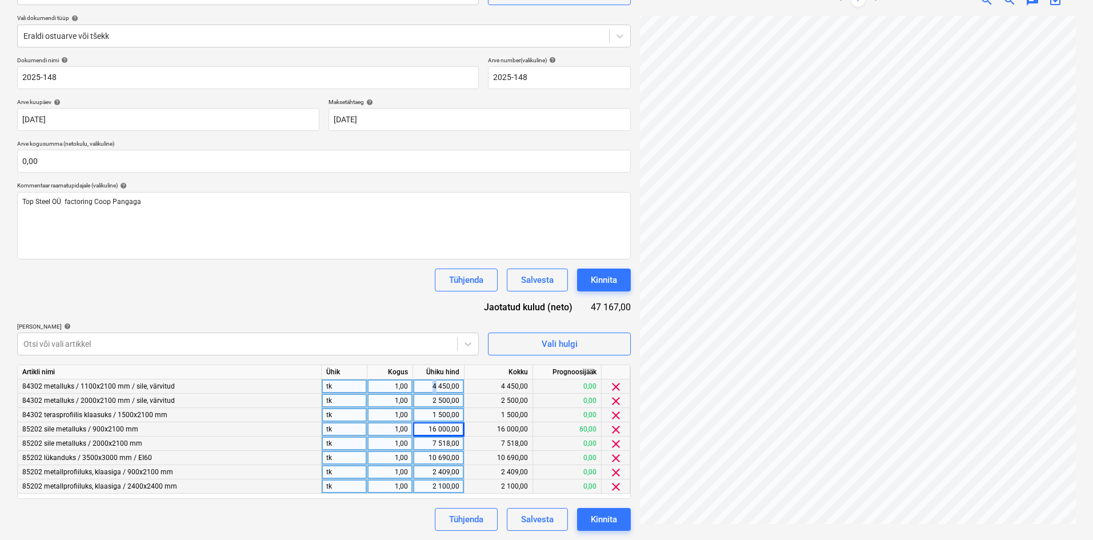
click at [429, 389] on div "4 450,00" at bounding box center [439, 386] width 42 height 14
click at [446, 389] on input "4450" at bounding box center [438, 386] width 51 height 14
drag, startPoint x: 447, startPoint y: 389, endPoint x: 441, endPoint y: 390, distance: 5.8
click at [441, 390] on input "4450" at bounding box center [438, 386] width 51 height 14
click at [448, 385] on input "4450" at bounding box center [438, 386] width 51 height 14
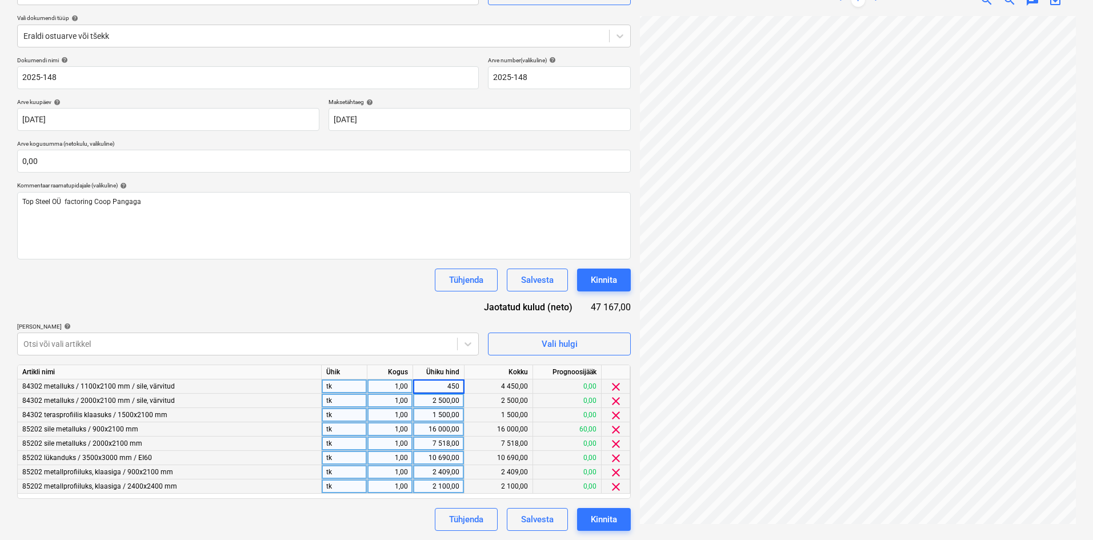
type input "3450"
click at [430, 416] on div "1 500,00" at bounding box center [439, 415] width 42 height 14
click at [430, 429] on div "16 000,00" at bounding box center [439, 429] width 42 height 14
click at [443, 428] on input "16000" at bounding box center [438, 429] width 51 height 14
drag, startPoint x: 446, startPoint y: 428, endPoint x: 439, endPoint y: 430, distance: 6.7
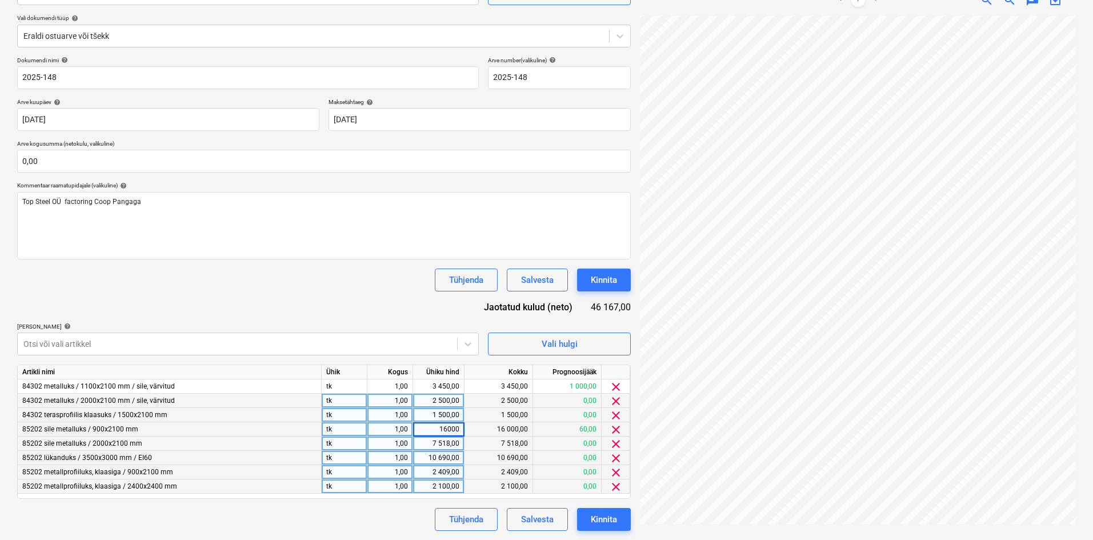
click at [439, 430] on input "16000" at bounding box center [438, 429] width 51 height 14
type input "20000"
click at [473, 458] on div "10 690,00" at bounding box center [499, 458] width 69 height 14
click at [450, 433] on div "20 000,00" at bounding box center [439, 429] width 42 height 14
click at [452, 429] on input "20000" at bounding box center [438, 429] width 51 height 14
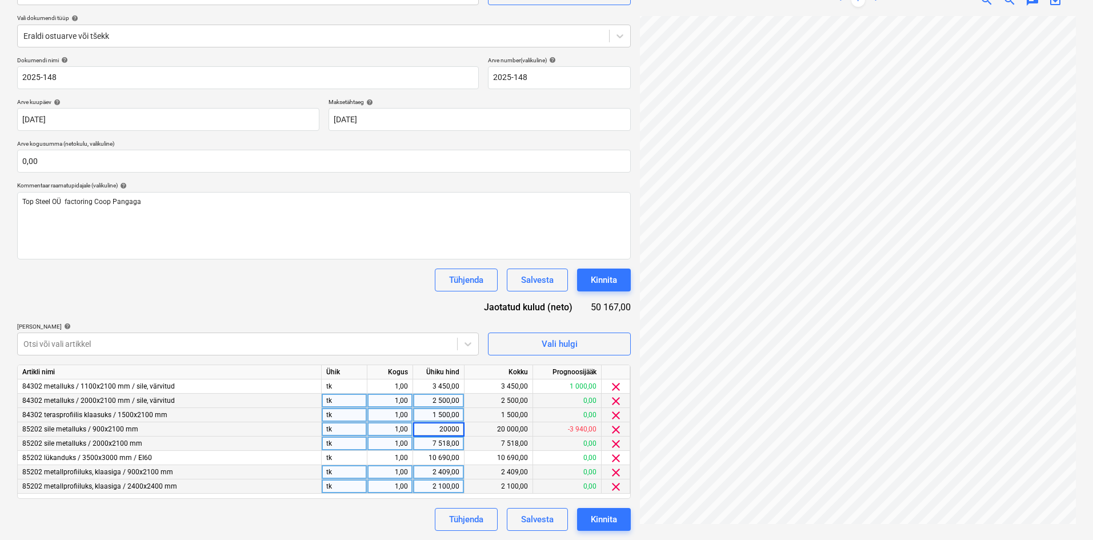
drag, startPoint x: 449, startPoint y: 430, endPoint x: 462, endPoint y: 431, distance: 13.3
click at [462, 431] on input "20000" at bounding box center [438, 429] width 51 height 14
type input "20155,5"
click at [358, 283] on div "Tühjenda Salvesta Kinnita" at bounding box center [324, 280] width 614 height 23
click at [378, 298] on div "Dokumendi nimi help 2025-148 Arve number (valikuline) help 2025-148 Arve kuupäe…" at bounding box center [324, 294] width 614 height 474
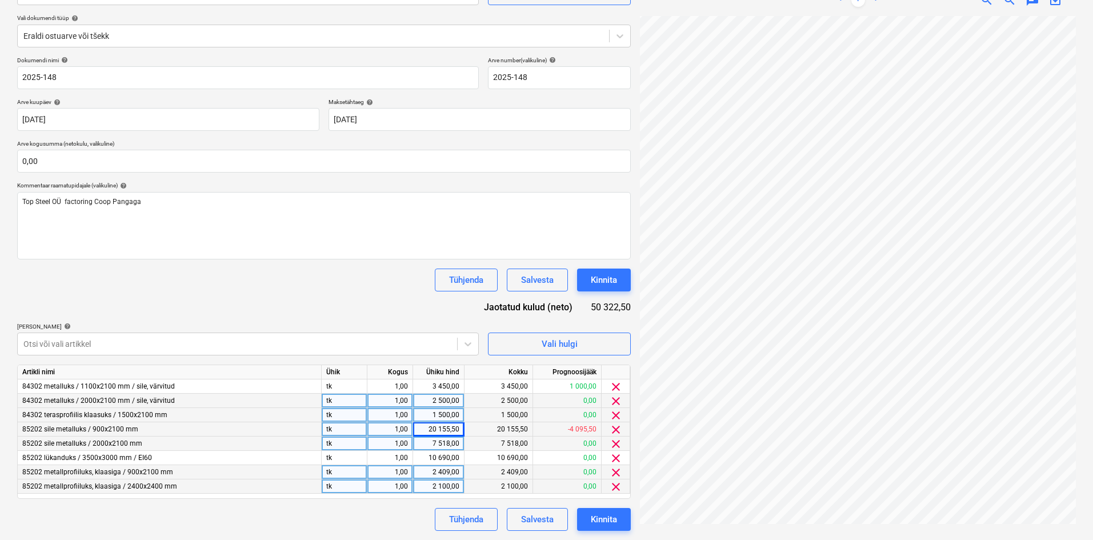
click at [451, 431] on div "20 155,50" at bounding box center [439, 429] width 42 height 14
click at [443, 429] on input "20155,5" at bounding box center [438, 429] width 51 height 14
click at [434, 409] on div "1 500,00" at bounding box center [439, 415] width 42 height 14
click at [436, 403] on div "2 500,00" at bounding box center [439, 401] width 42 height 14
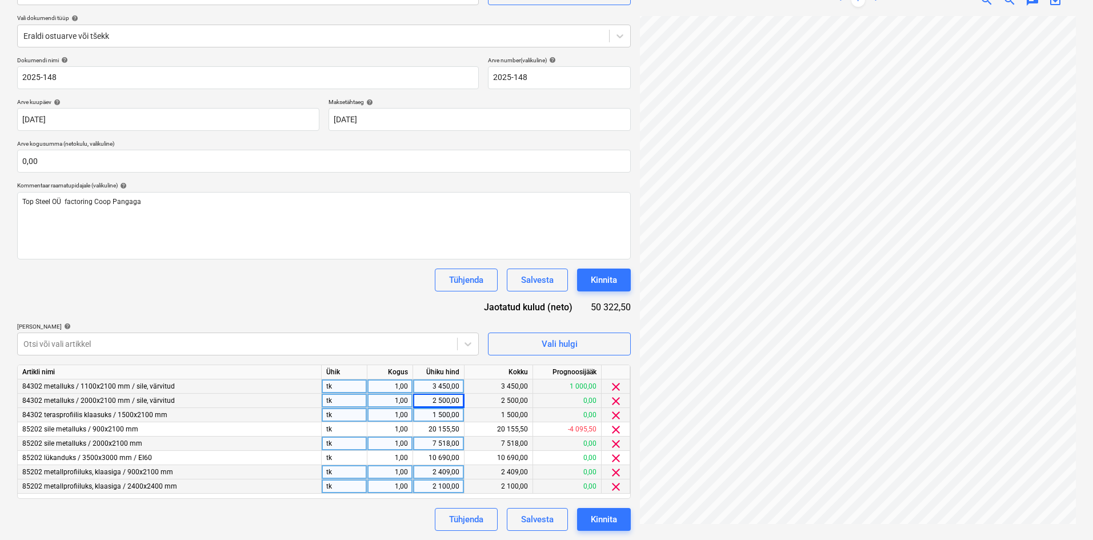
click at [440, 388] on div "3 450,00" at bounding box center [439, 386] width 42 height 14
click at [442, 387] on input "3450" at bounding box center [438, 386] width 51 height 14
click at [442, 389] on input "3450" at bounding box center [438, 386] width 51 height 14
type input "7450"
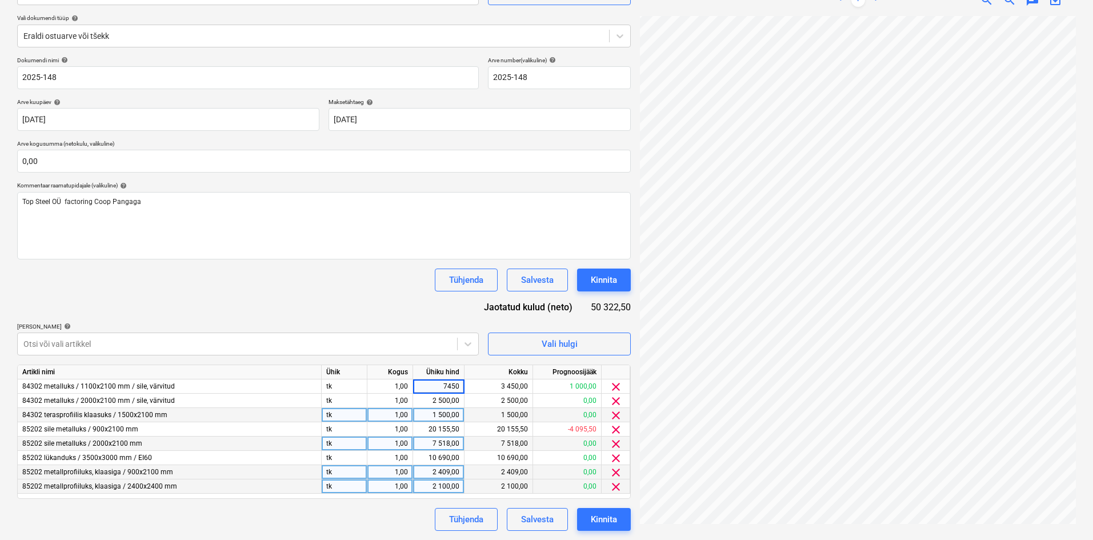
click at [377, 315] on div "Dokumendi nimi help 2025-148 Arve number (valikuline) help 2025-148 Arve kuupäe…" at bounding box center [324, 294] width 614 height 474
click at [409, 534] on div "Failide konteerimine Vali ettevõte Coop Pank AS (10237832) [PERSON_NAME] uus et…" at bounding box center [324, 235] width 623 height 599
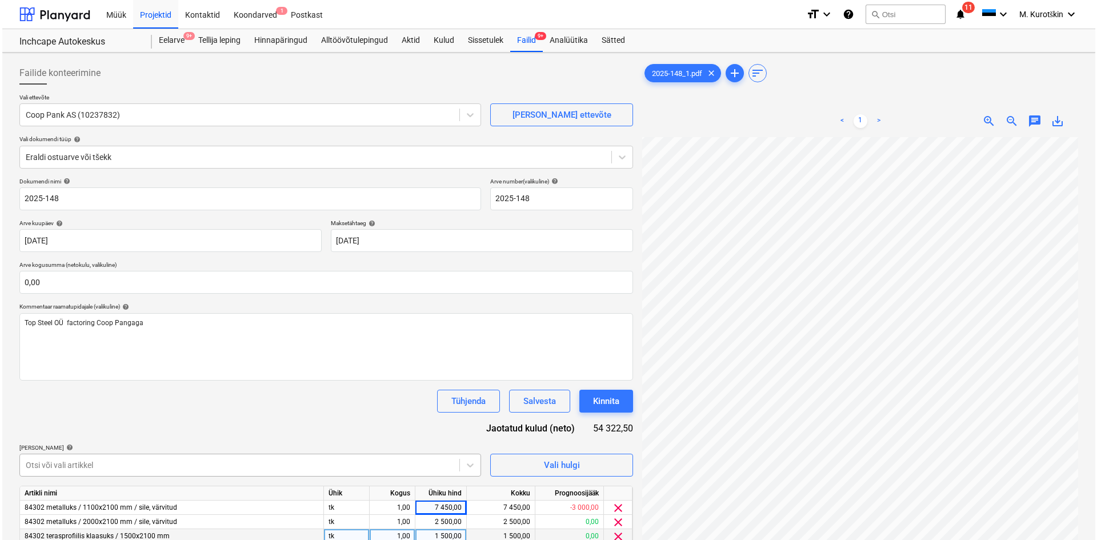
scroll to position [121, 0]
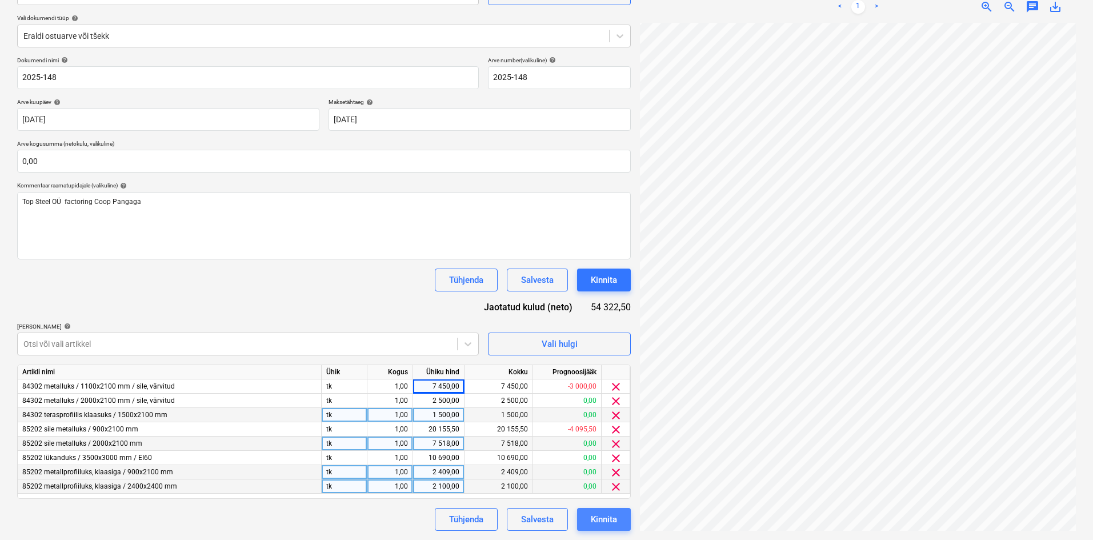
click at [610, 519] on div "Kinnita" at bounding box center [604, 519] width 26 height 15
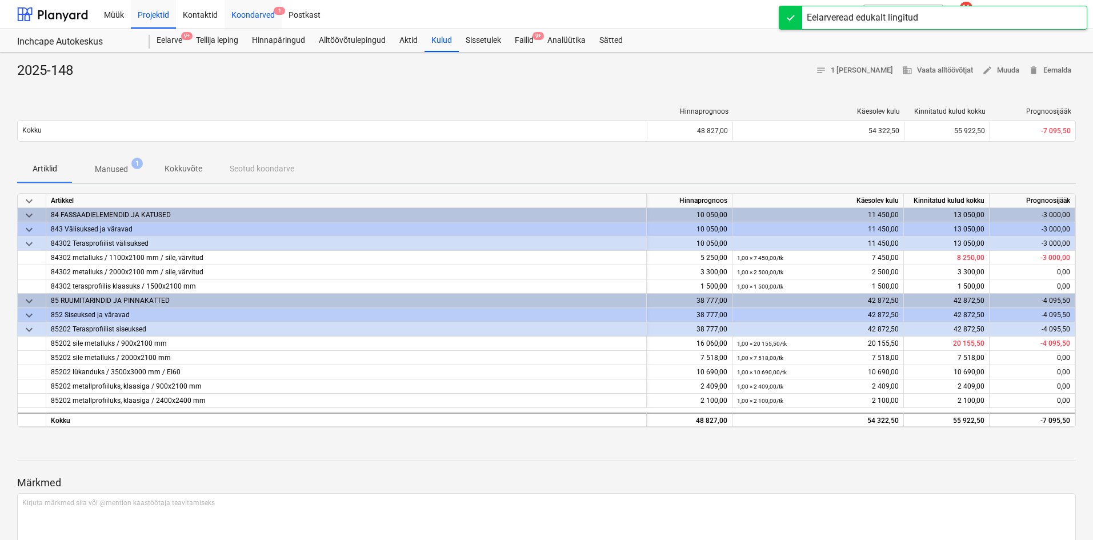
click at [263, 17] on div "Koondarved 1" at bounding box center [253, 13] width 57 height 29
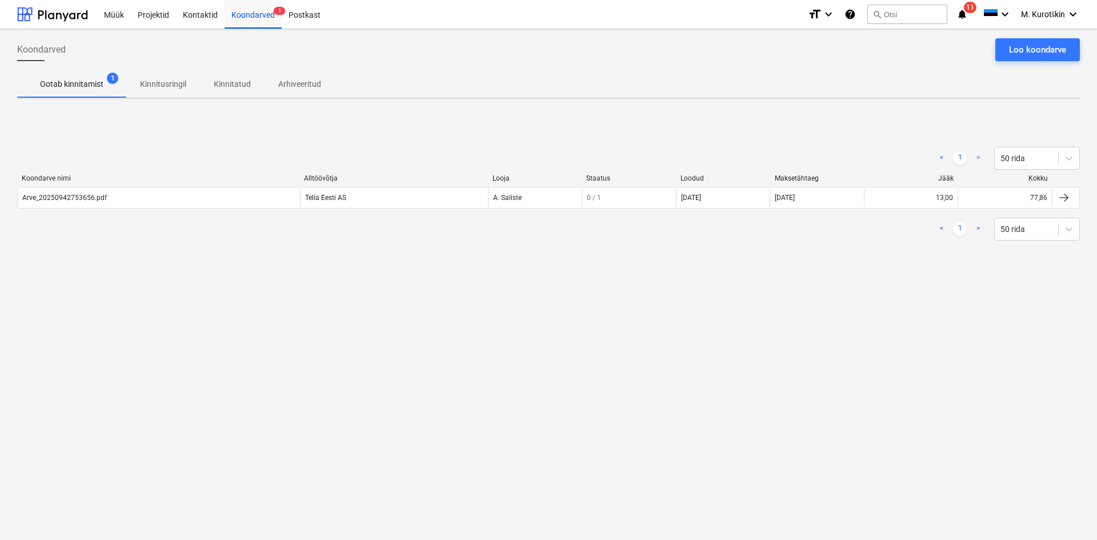
click at [92, 74] on span "Ootab kinnitamist 1" at bounding box center [71, 84] width 109 height 21
click at [153, 21] on div "Projektid" at bounding box center [153, 13] width 45 height 29
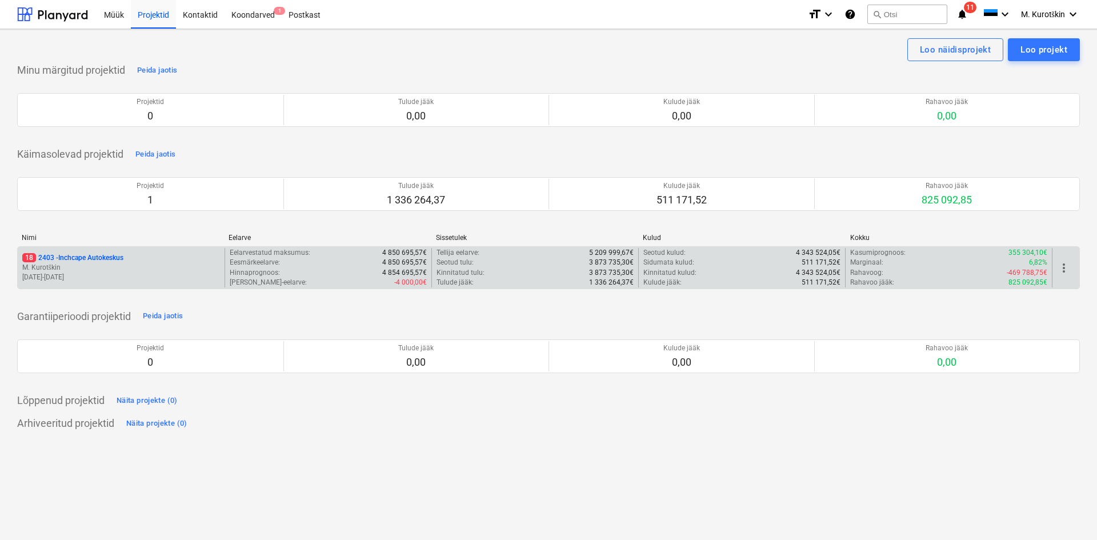
click at [99, 258] on p "18 2403 - Inchcape Autokeskus" at bounding box center [72, 258] width 101 height 10
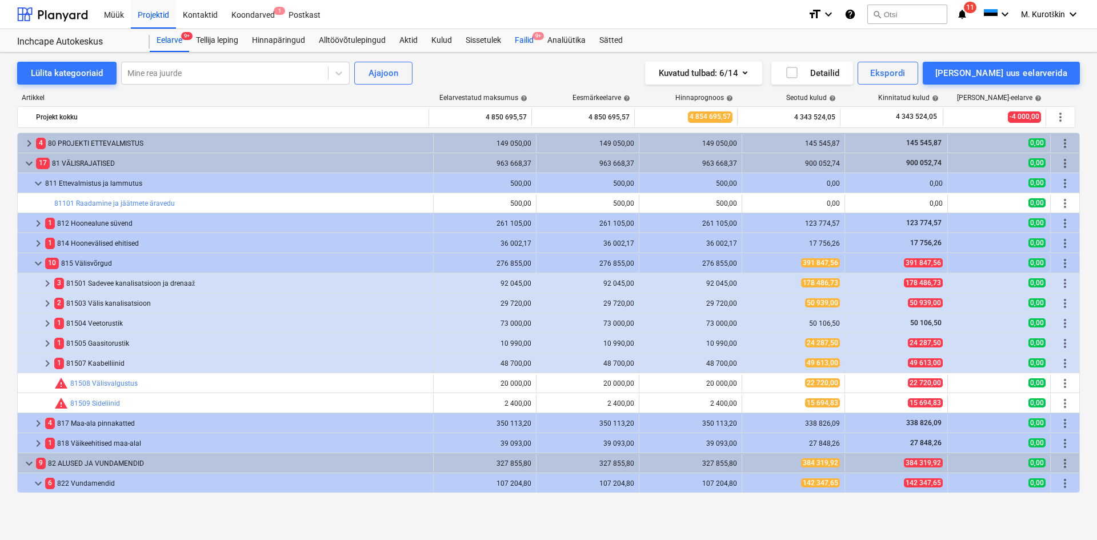
click at [531, 42] on div "Failid 9+" at bounding box center [524, 40] width 33 height 23
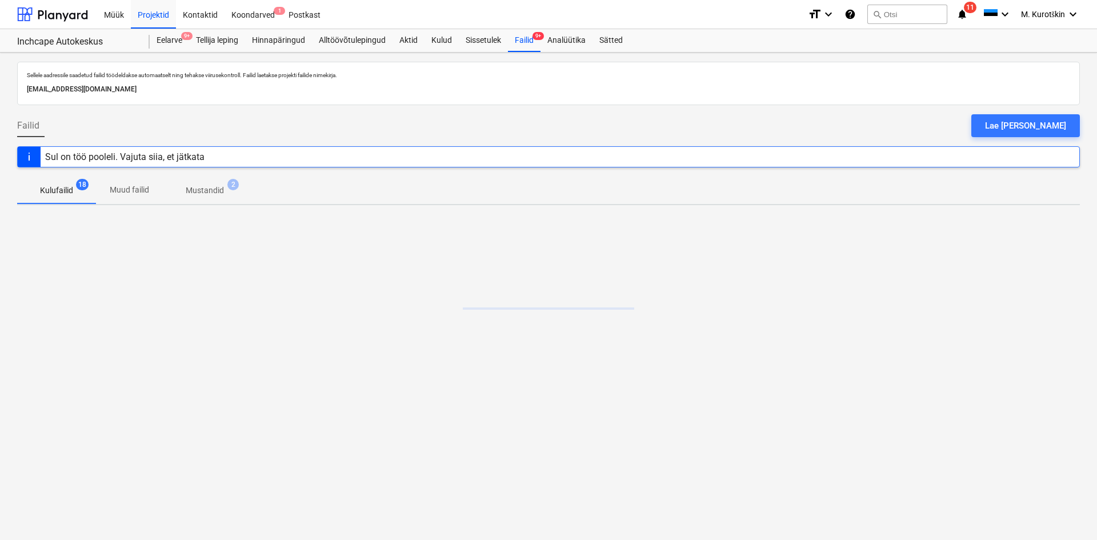
click at [200, 194] on p "Mustandid" at bounding box center [205, 191] width 38 height 12
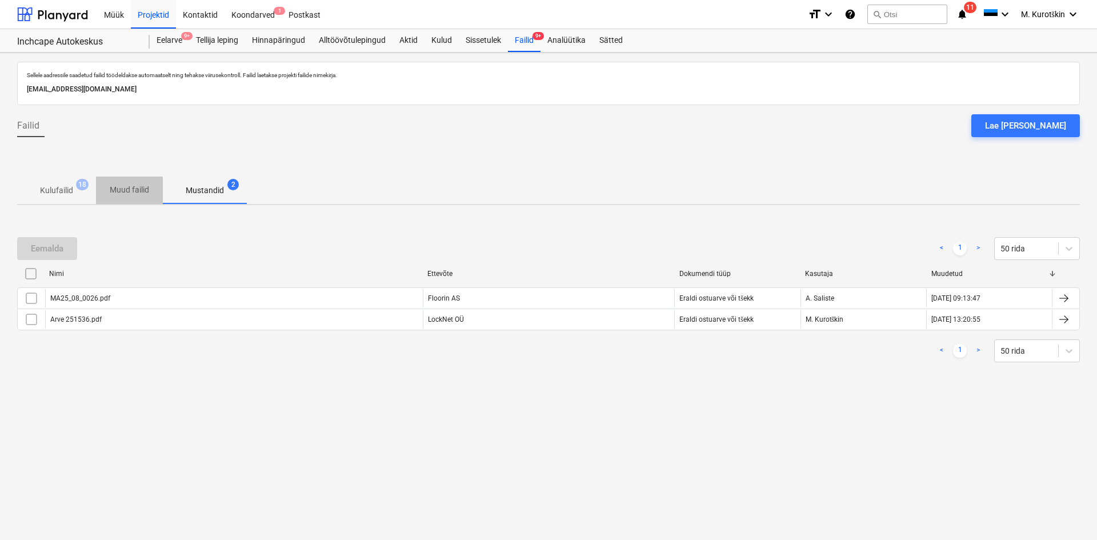
click at [161, 193] on span "Muud failid" at bounding box center [129, 190] width 67 height 19
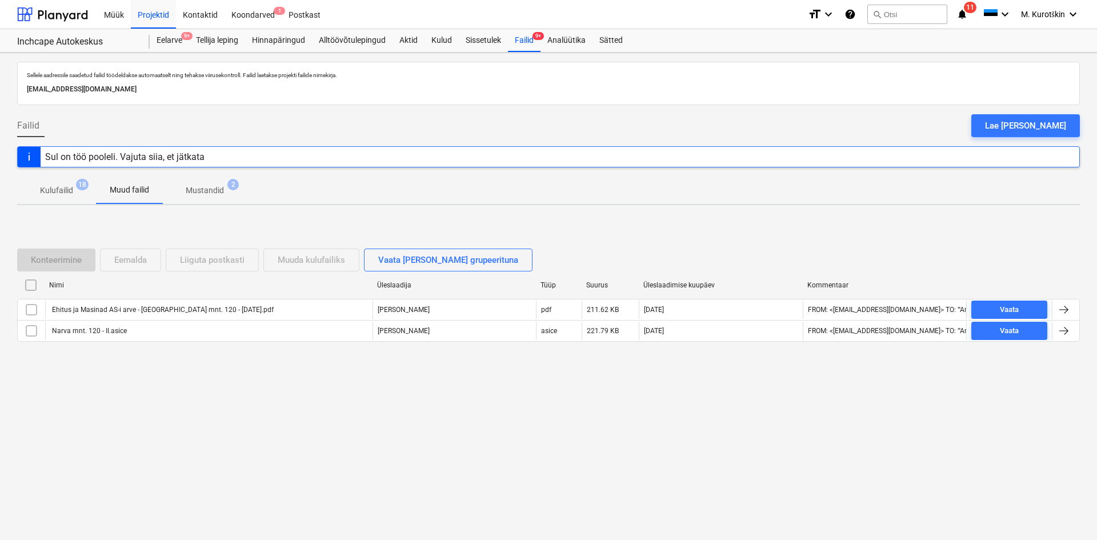
click at [81, 186] on span "18" at bounding box center [82, 184] width 13 height 11
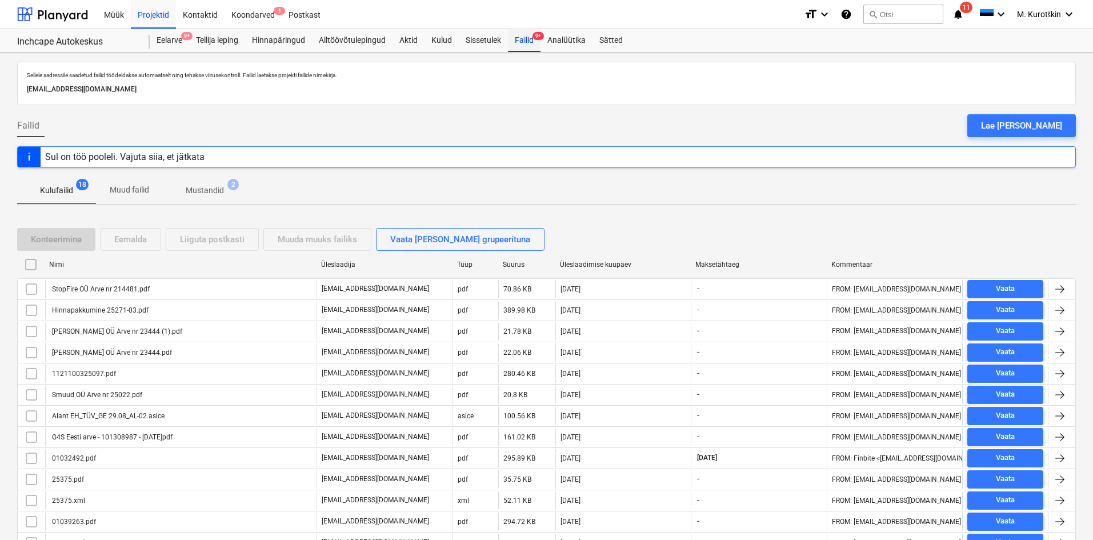
click at [530, 39] on div "Failid 9+" at bounding box center [524, 40] width 33 height 23
click at [530, 44] on div "Failid 9+" at bounding box center [524, 40] width 33 height 23
click at [179, 33] on div "Eelarve 9+" at bounding box center [169, 40] width 39 height 23
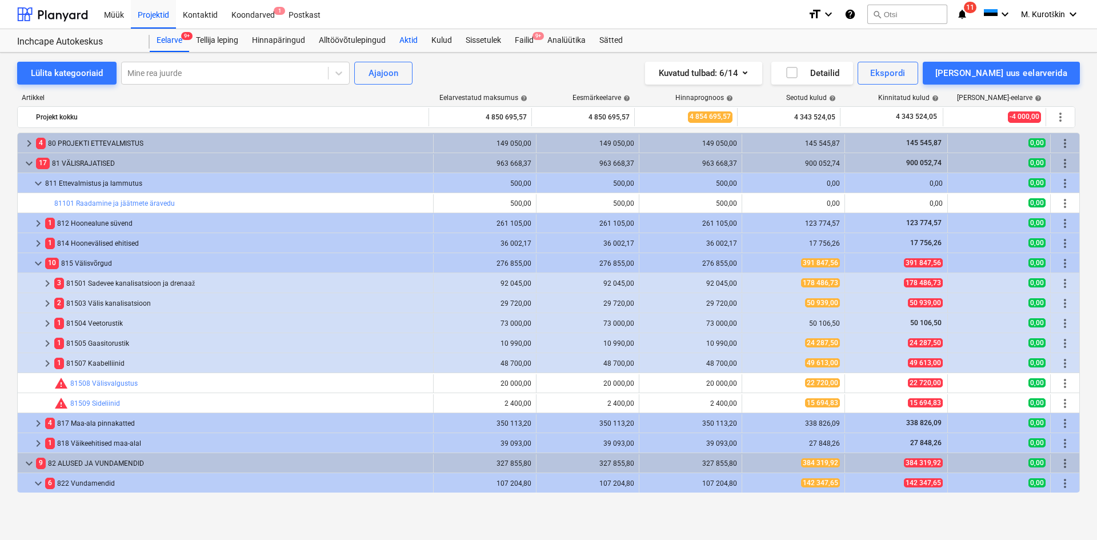
click at [413, 43] on div "Aktid" at bounding box center [409, 40] width 32 height 23
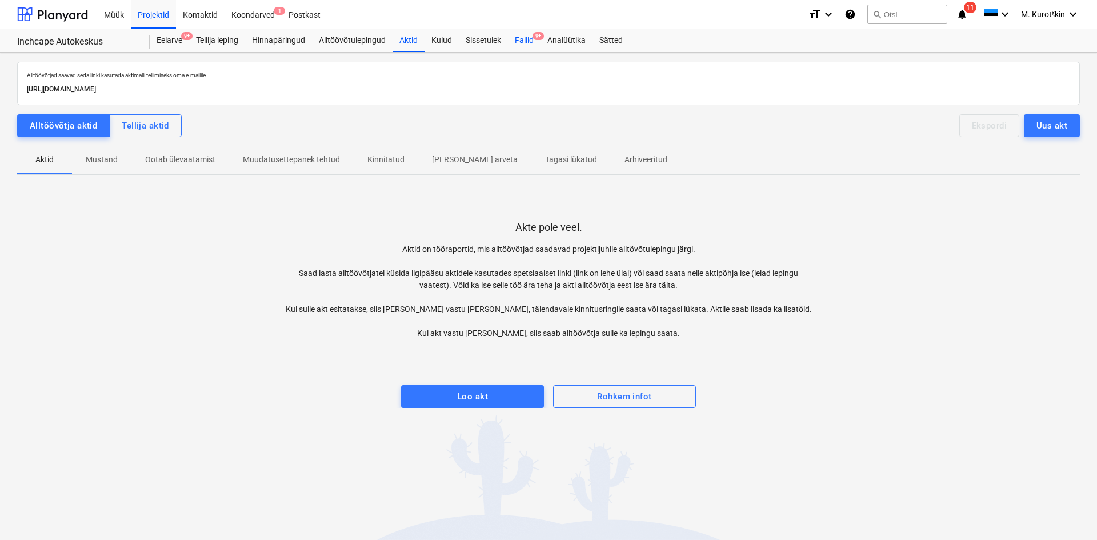
click at [534, 39] on span "9+" at bounding box center [538, 36] width 11 height 8
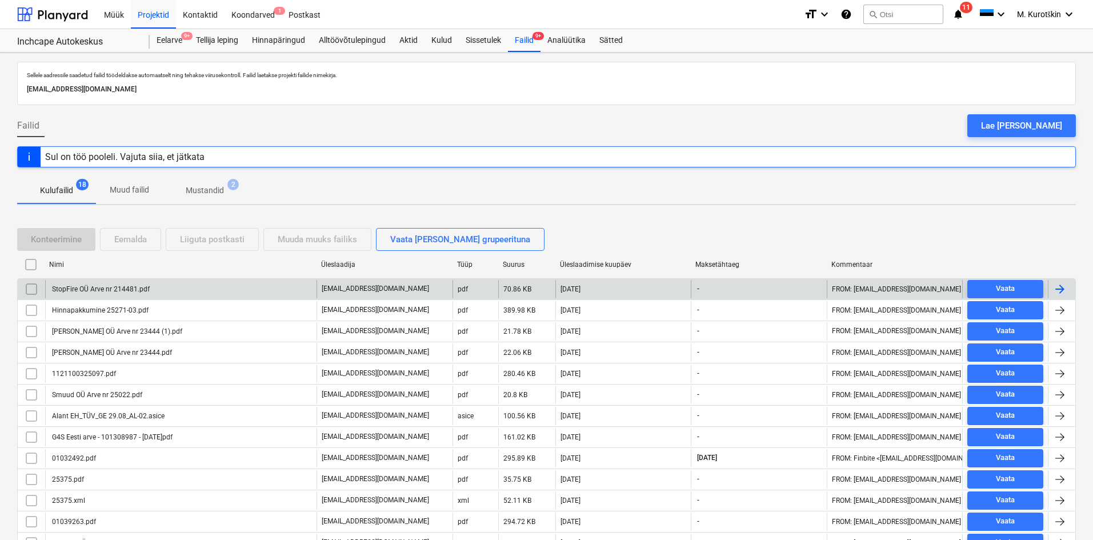
click at [108, 287] on div "StopFire OÜ Arve nr 214481.pdf" at bounding box center [99, 289] width 99 height 8
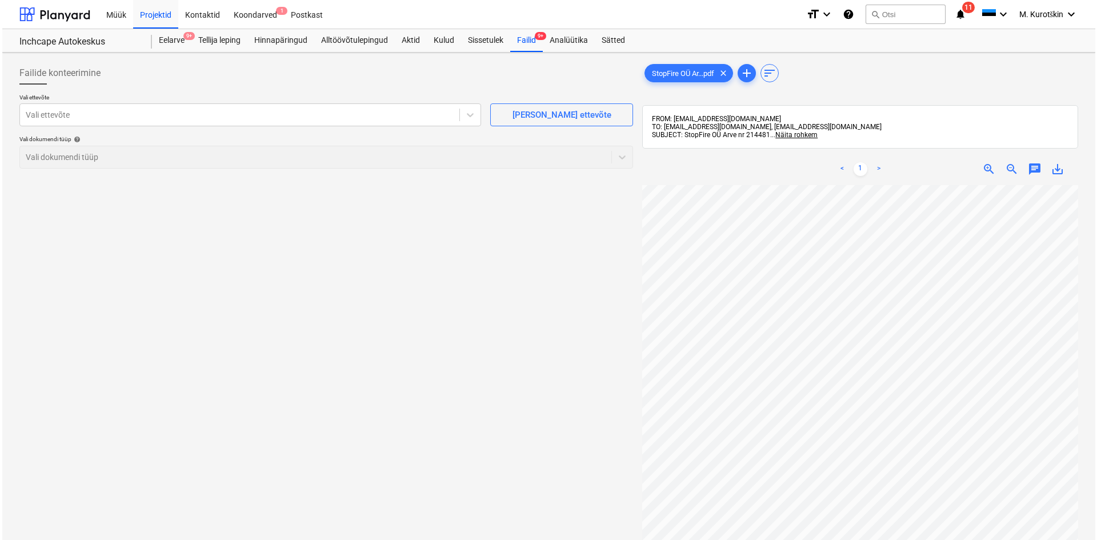
scroll to position [63, 29]
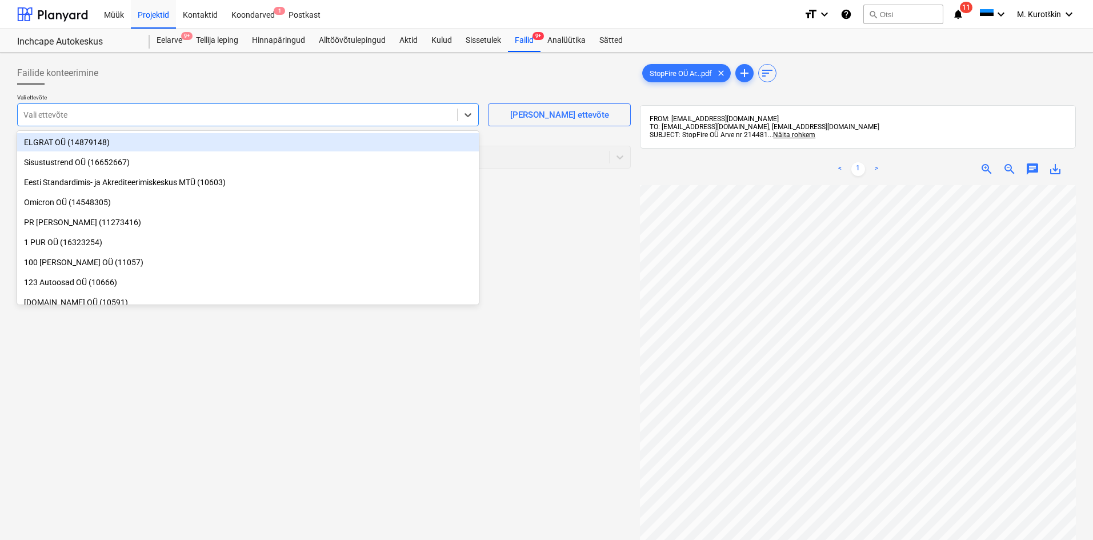
click at [72, 104] on div "Vali ettevõte" at bounding box center [248, 114] width 462 height 23
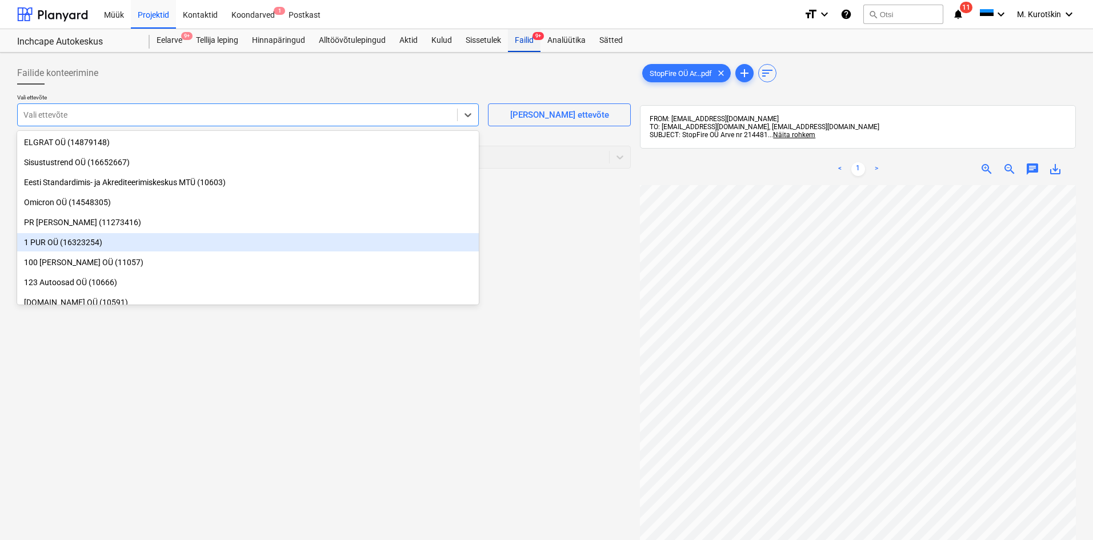
click at [513, 43] on div "Failid 9+" at bounding box center [524, 40] width 33 height 23
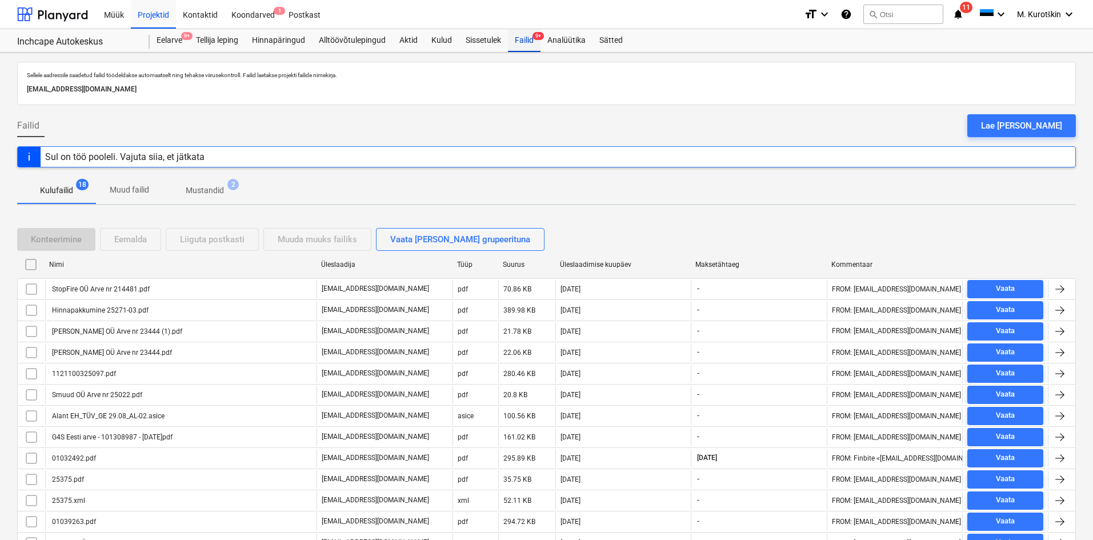
click at [518, 45] on div "Failid 9+" at bounding box center [524, 40] width 33 height 23
click at [279, 11] on span "1" at bounding box center [279, 11] width 11 height 8
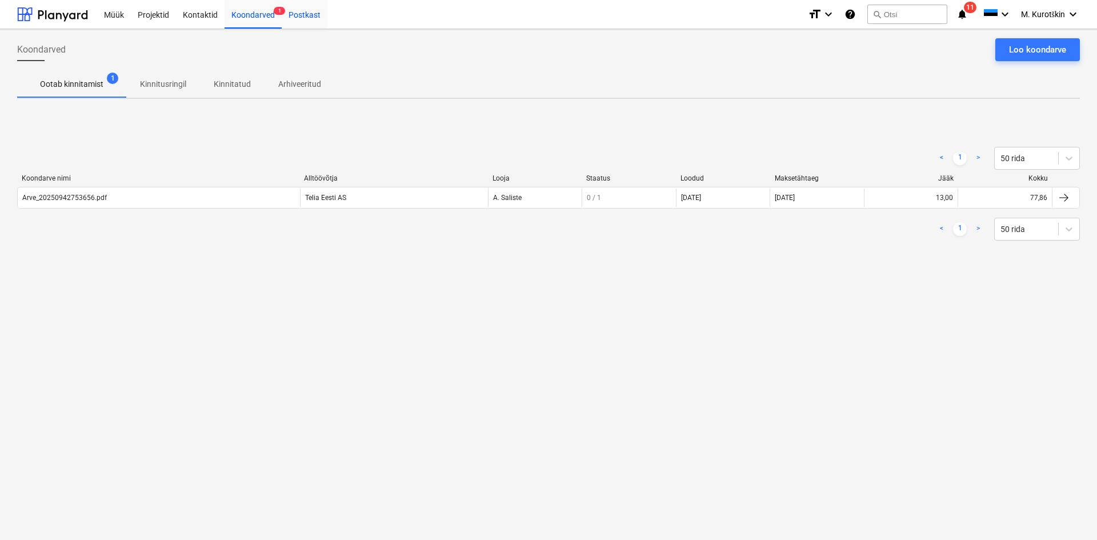
click at [300, 23] on div "Postkast" at bounding box center [305, 13] width 46 height 29
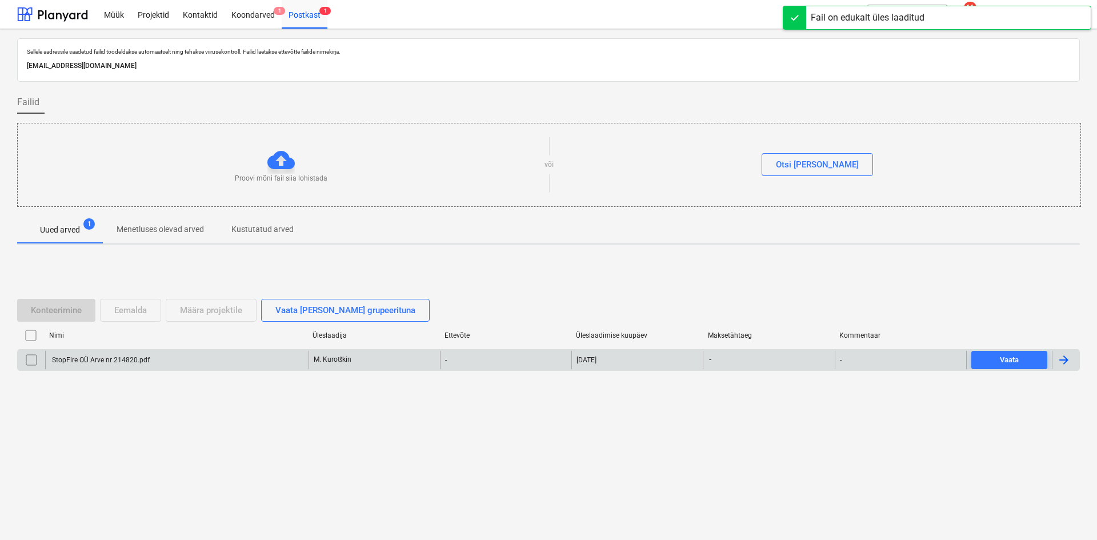
click at [25, 361] on input "checkbox" at bounding box center [31, 360] width 18 height 18
click at [130, 359] on div "StopFire OÜ Arve nr 214820.pdf" at bounding box center [99, 360] width 99 height 8
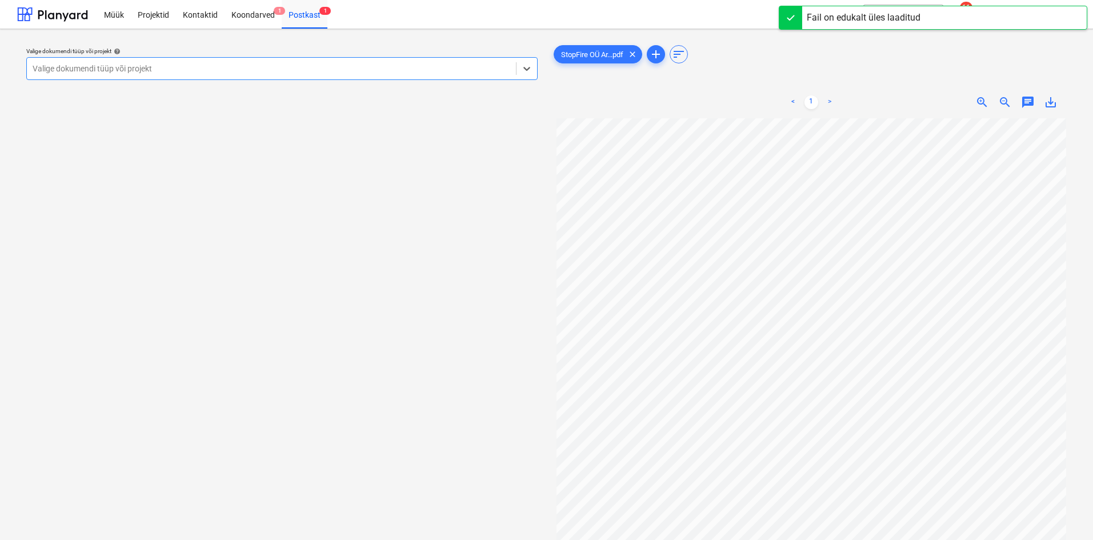
click at [271, 74] on div at bounding box center [272, 68] width 478 height 11
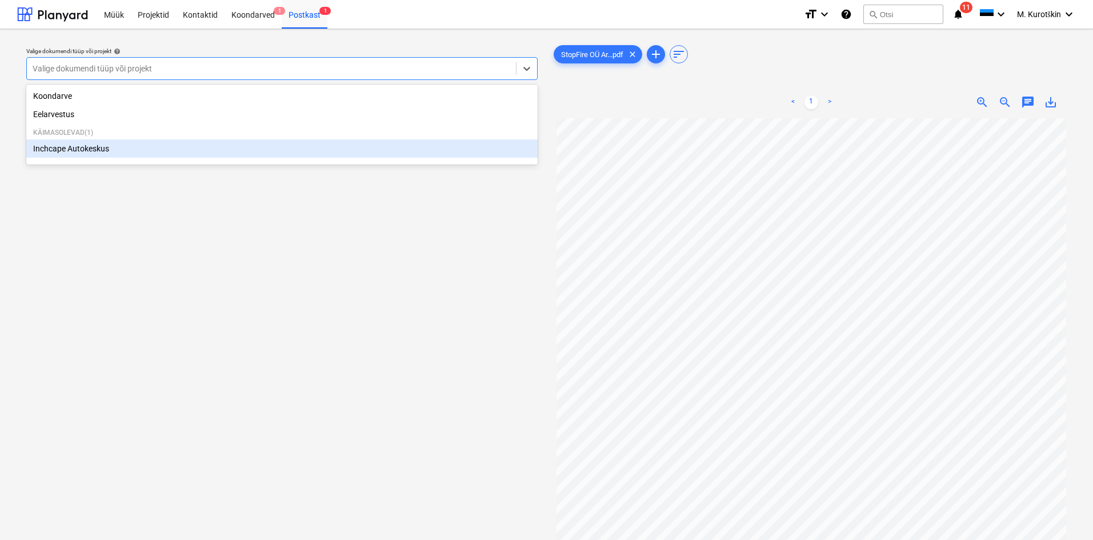
click at [214, 153] on div "Inchcape Autokeskus" at bounding box center [281, 148] width 511 height 18
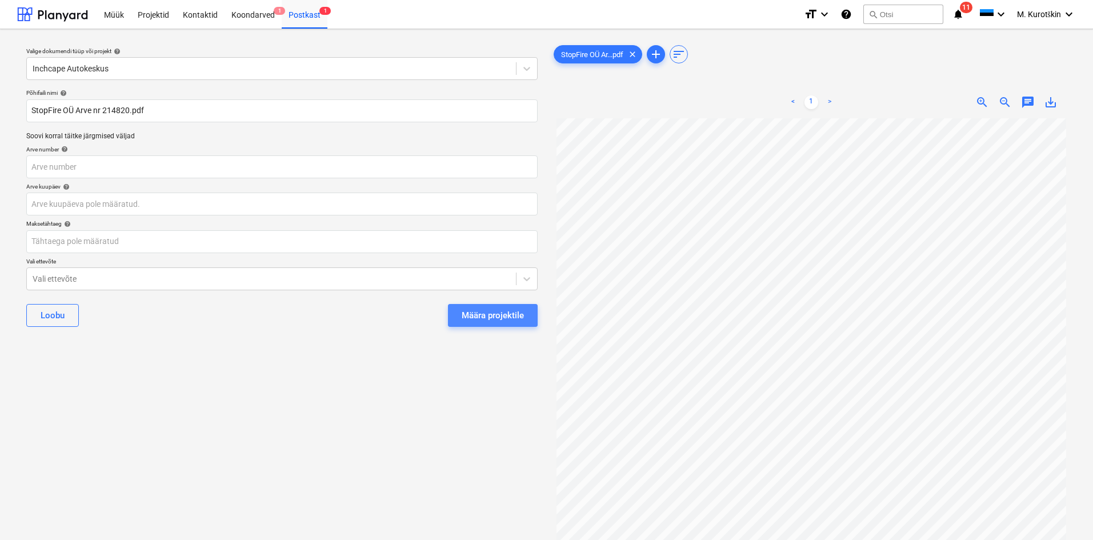
click at [509, 314] on div "Määra projektile" at bounding box center [493, 315] width 62 height 15
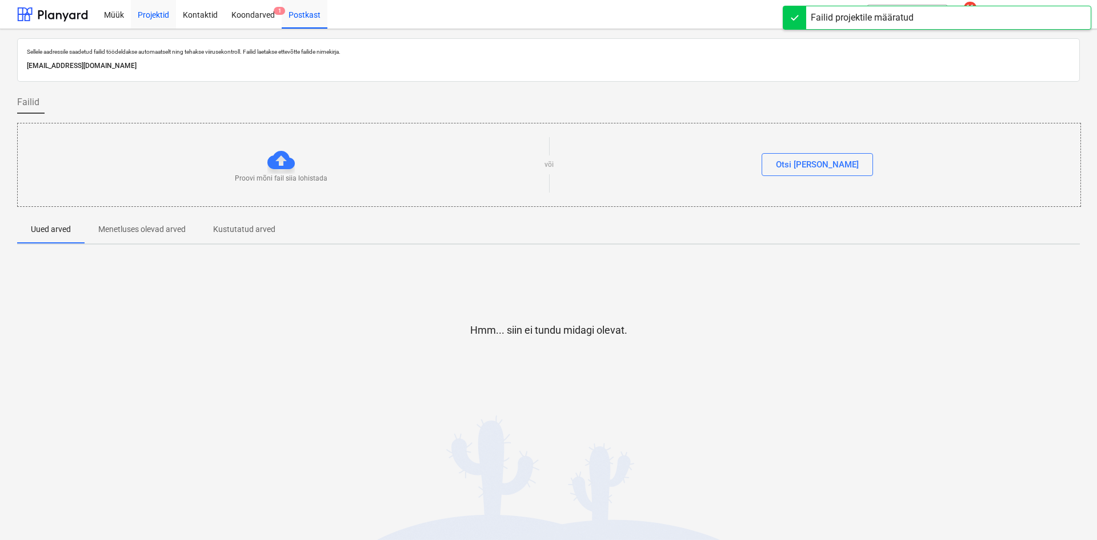
click at [149, 17] on div "Projektid" at bounding box center [153, 13] width 45 height 29
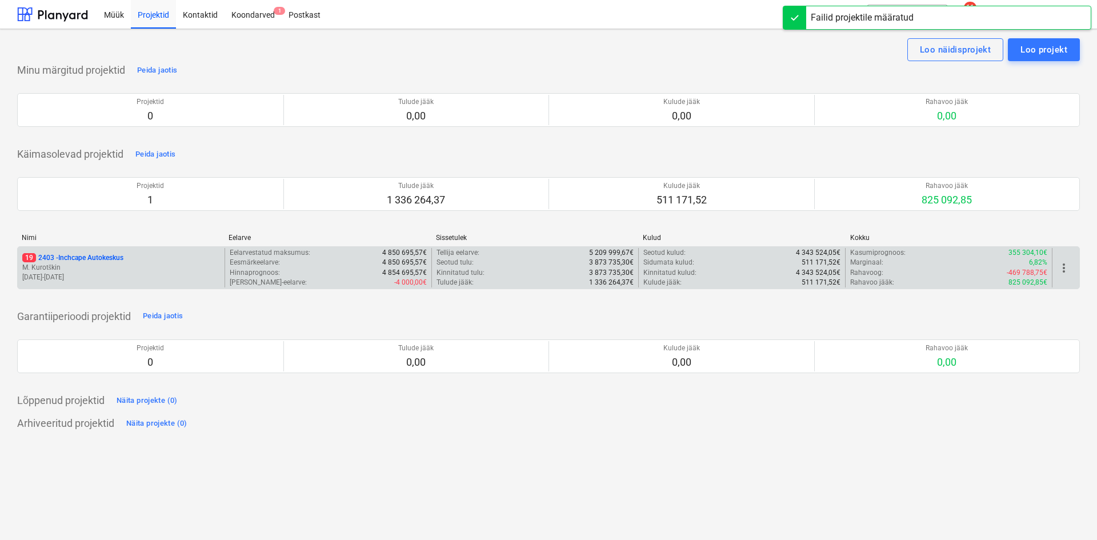
click at [78, 262] on p "19 2403 - Inchcape Autokeskus" at bounding box center [72, 258] width 101 height 10
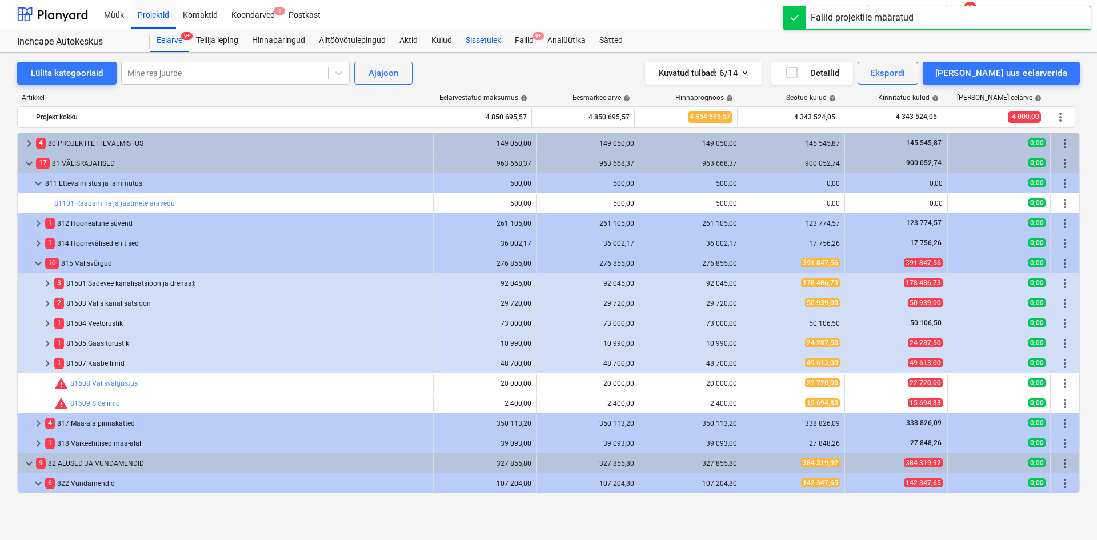
click at [505, 43] on div "Sissetulek" at bounding box center [483, 40] width 49 height 23
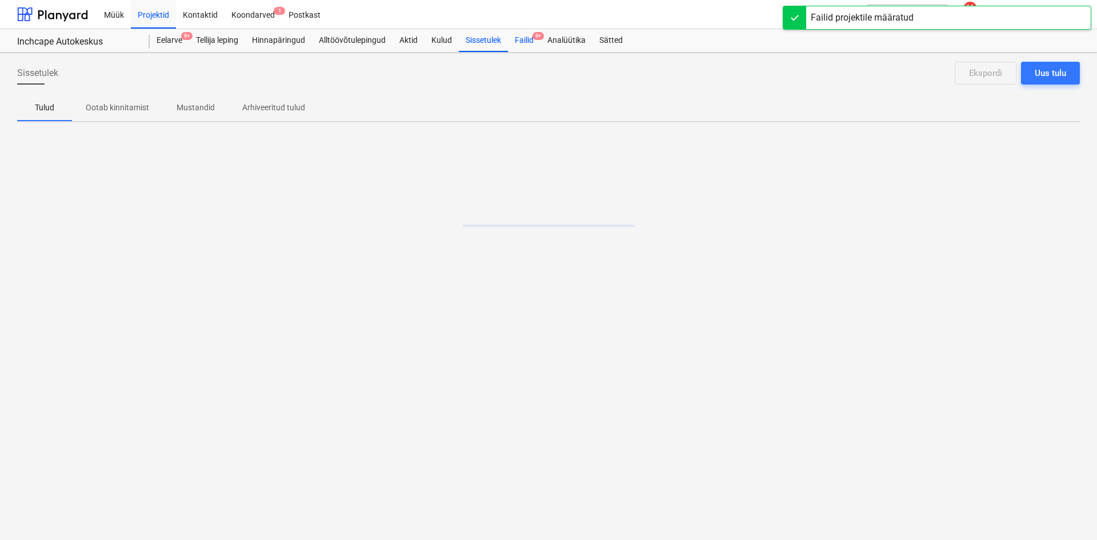
click at [521, 38] on div "Failid 9+" at bounding box center [524, 40] width 33 height 23
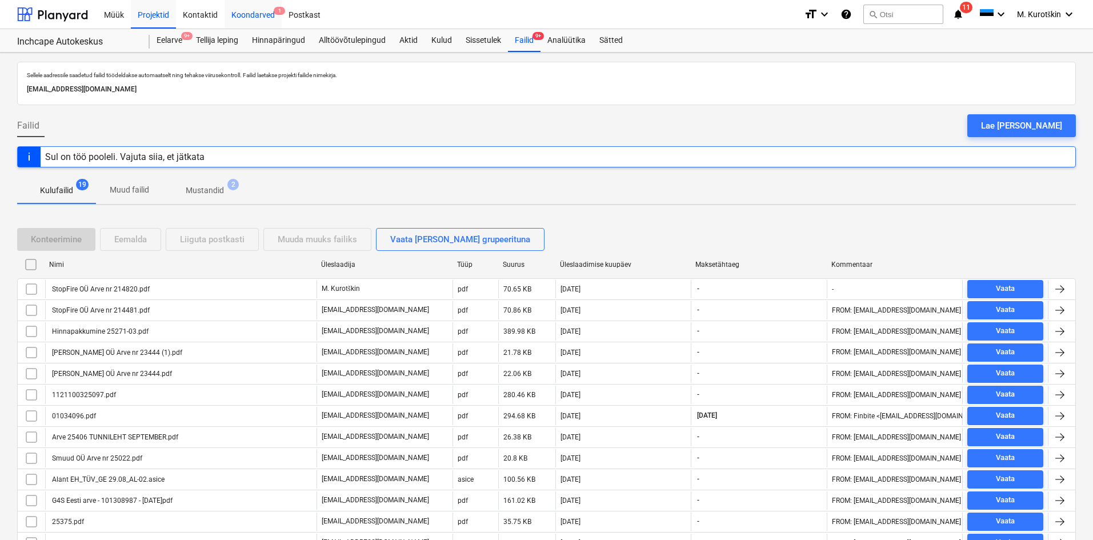
click at [260, 9] on div "Koondarved 1" at bounding box center [253, 13] width 57 height 29
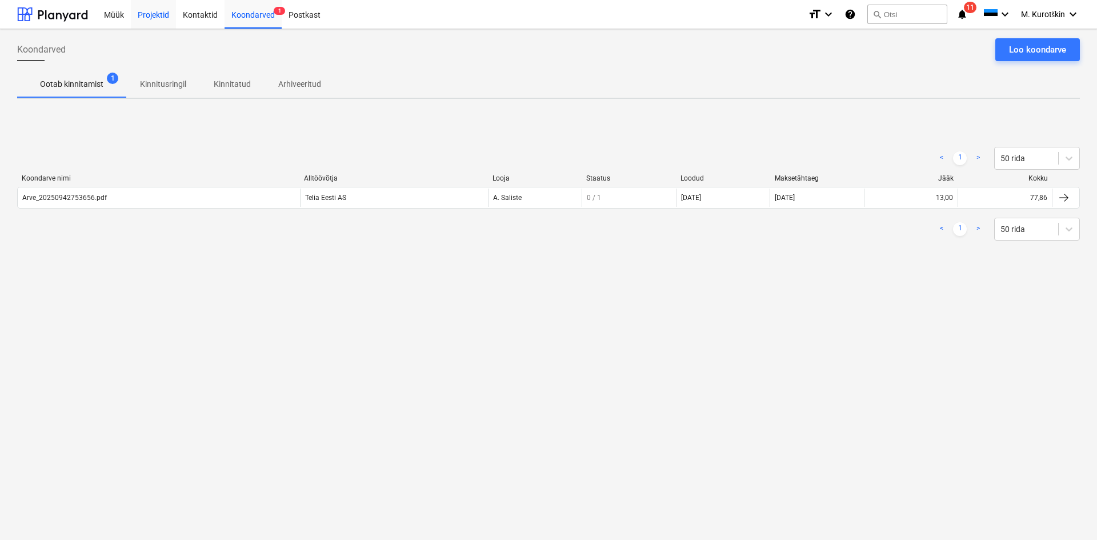
click at [154, 18] on div "Projektid" at bounding box center [153, 13] width 45 height 29
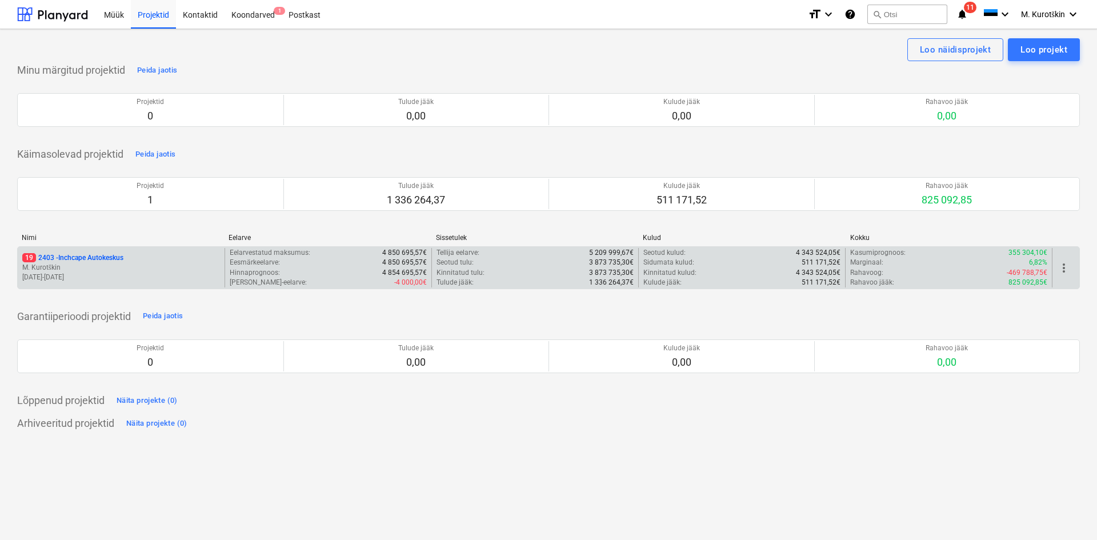
click at [81, 262] on p "19 2403 - Inchcape Autokeskus" at bounding box center [72, 258] width 101 height 10
